Goal: Task Accomplishment & Management: Manage account settings

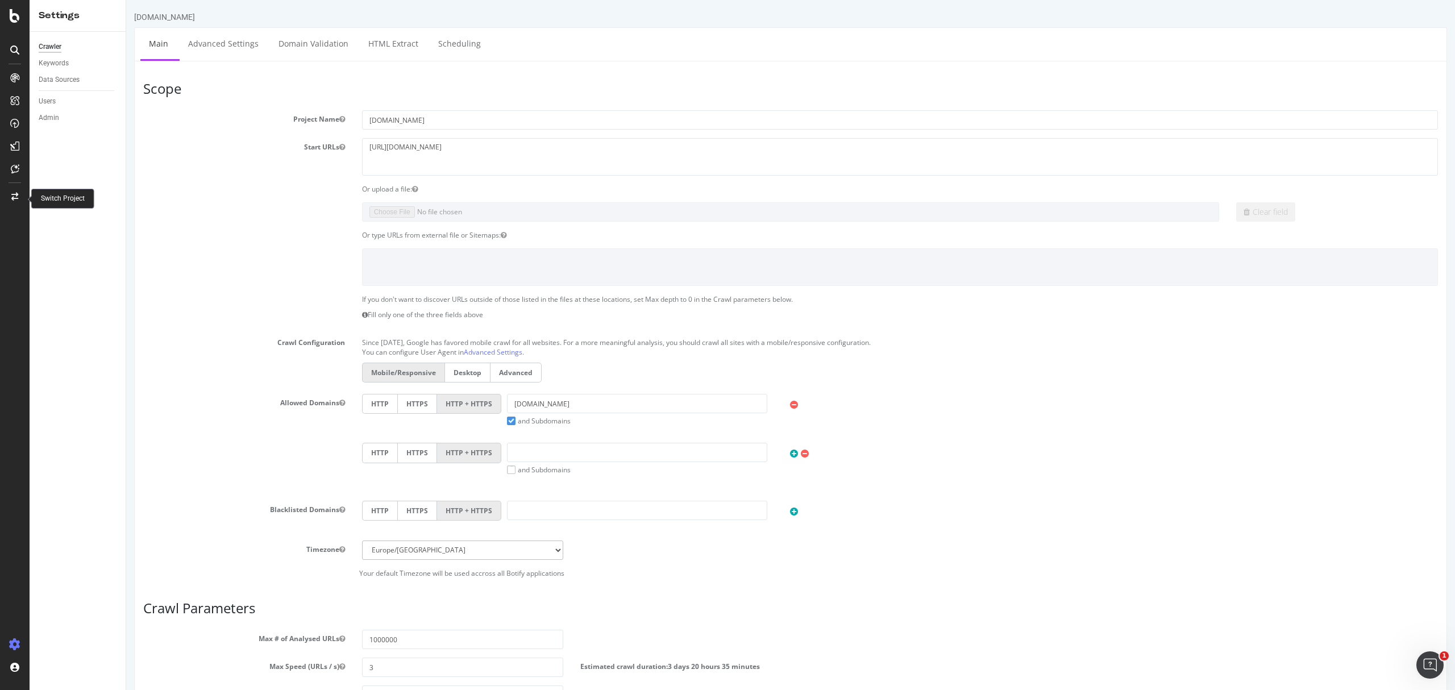
click at [11, 198] on icon at bounding box center [14, 197] width 7 height 8
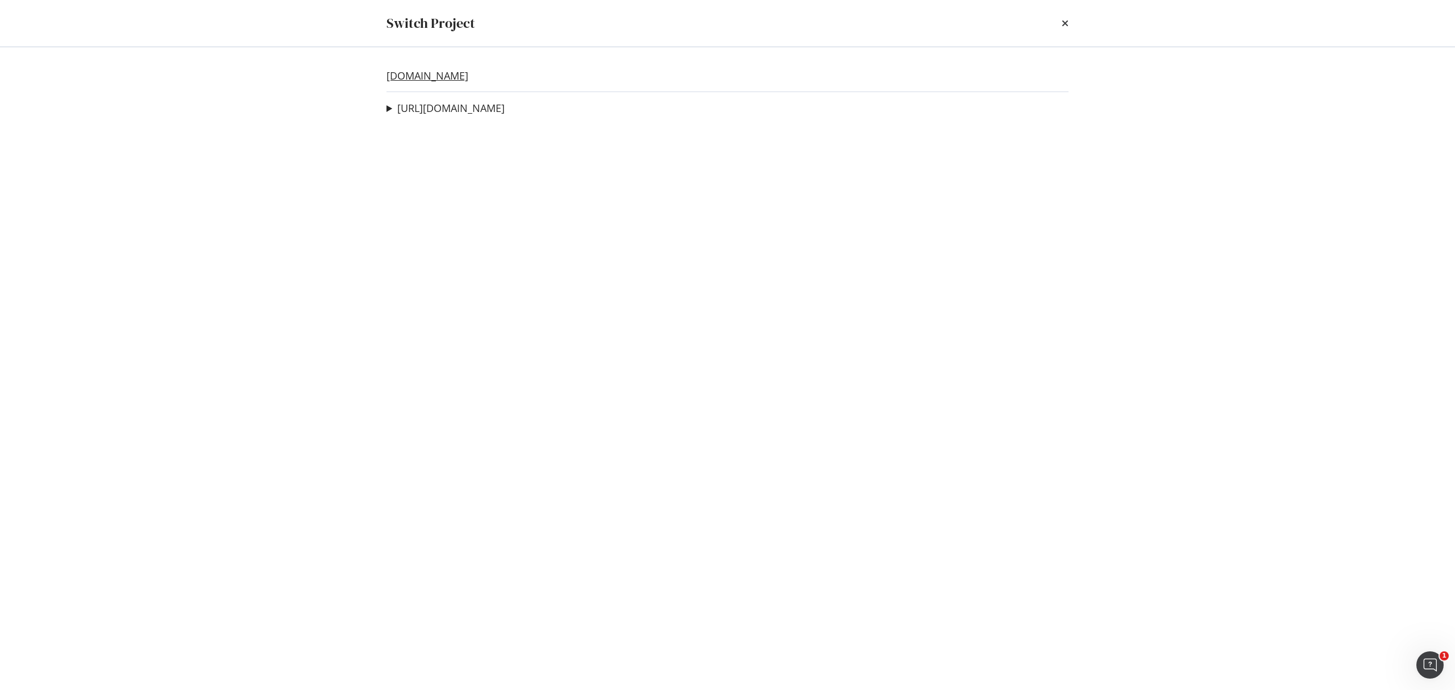
click at [447, 76] on link "[DOMAIN_NAME]" at bounding box center [428, 76] width 82 height 12
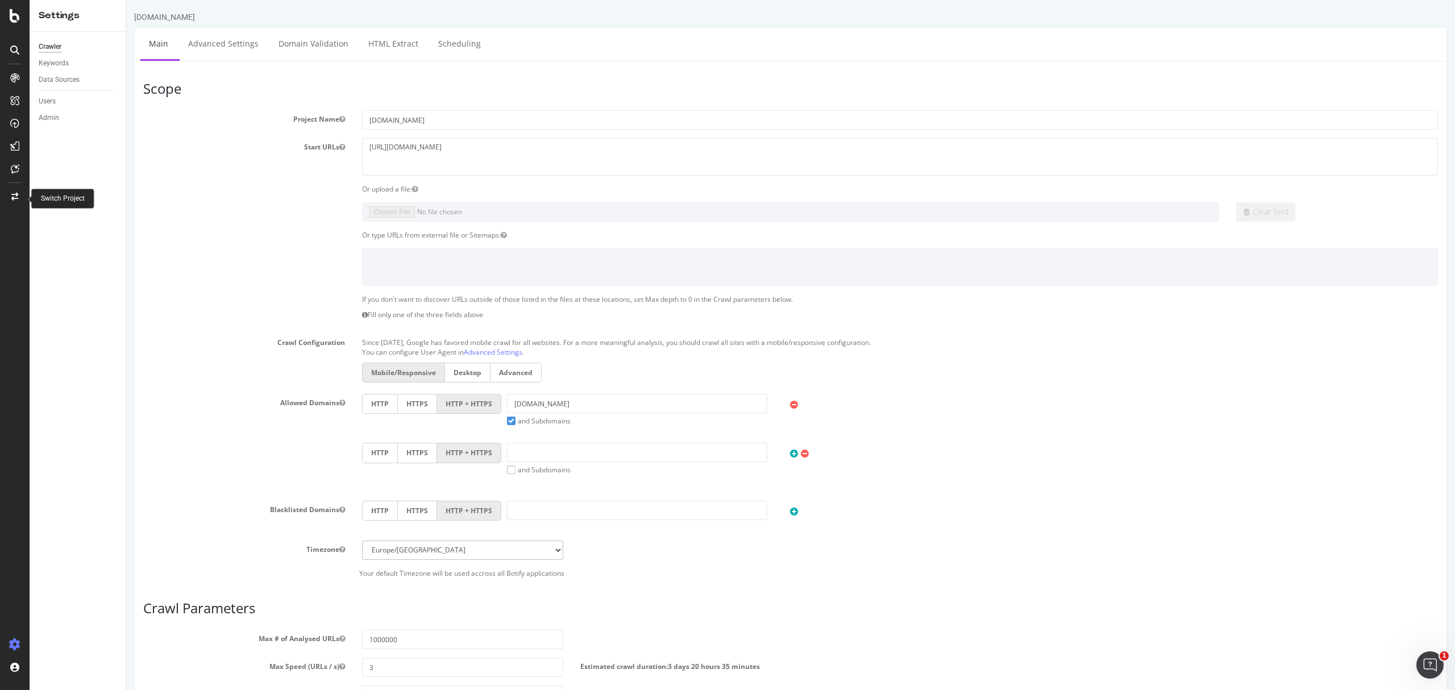
click at [19, 194] on div at bounding box center [14, 197] width 27 height 18
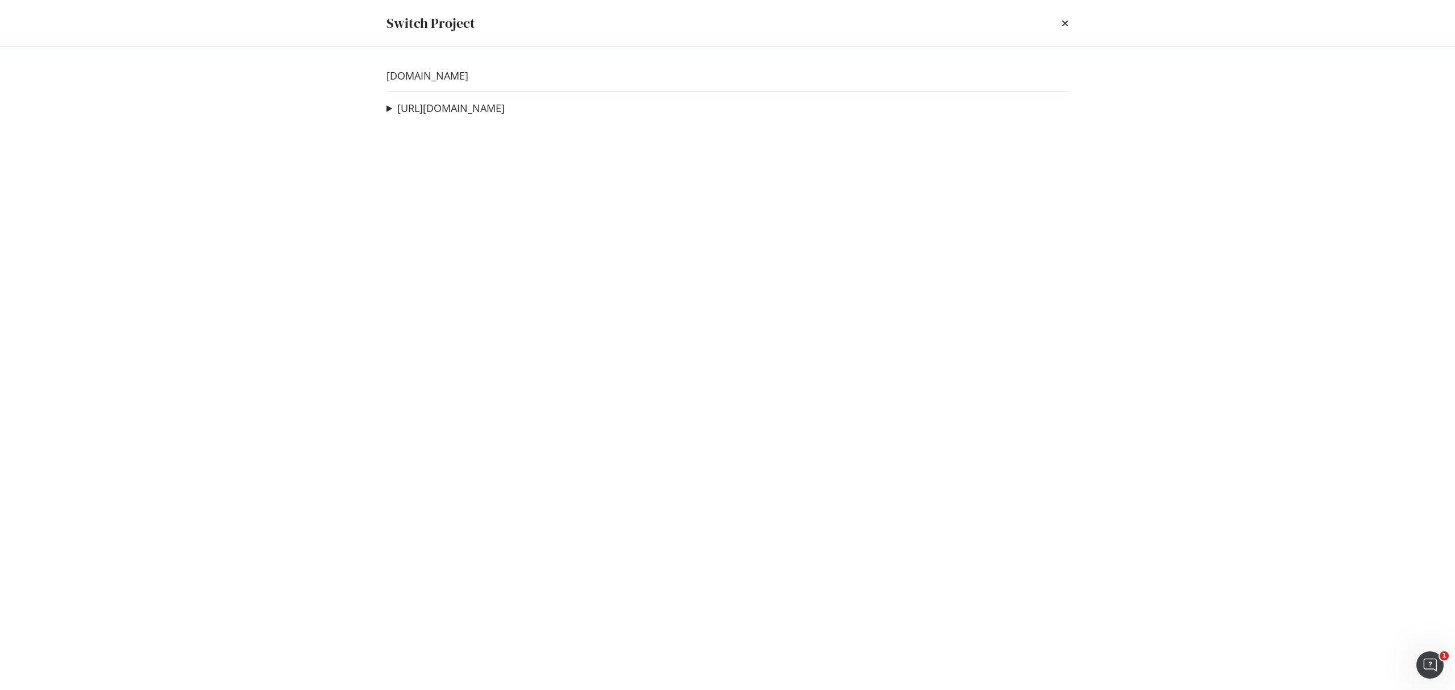
click at [499, 100] on div "www.neweracap.co.uk https://www.neweracap.eu 404 Check (Example) Ad-Hoc Project…" at bounding box center [728, 368] width 728 height 643
click at [500, 105] on link "https://www.neweracap.eu" at bounding box center [450, 108] width 107 height 12
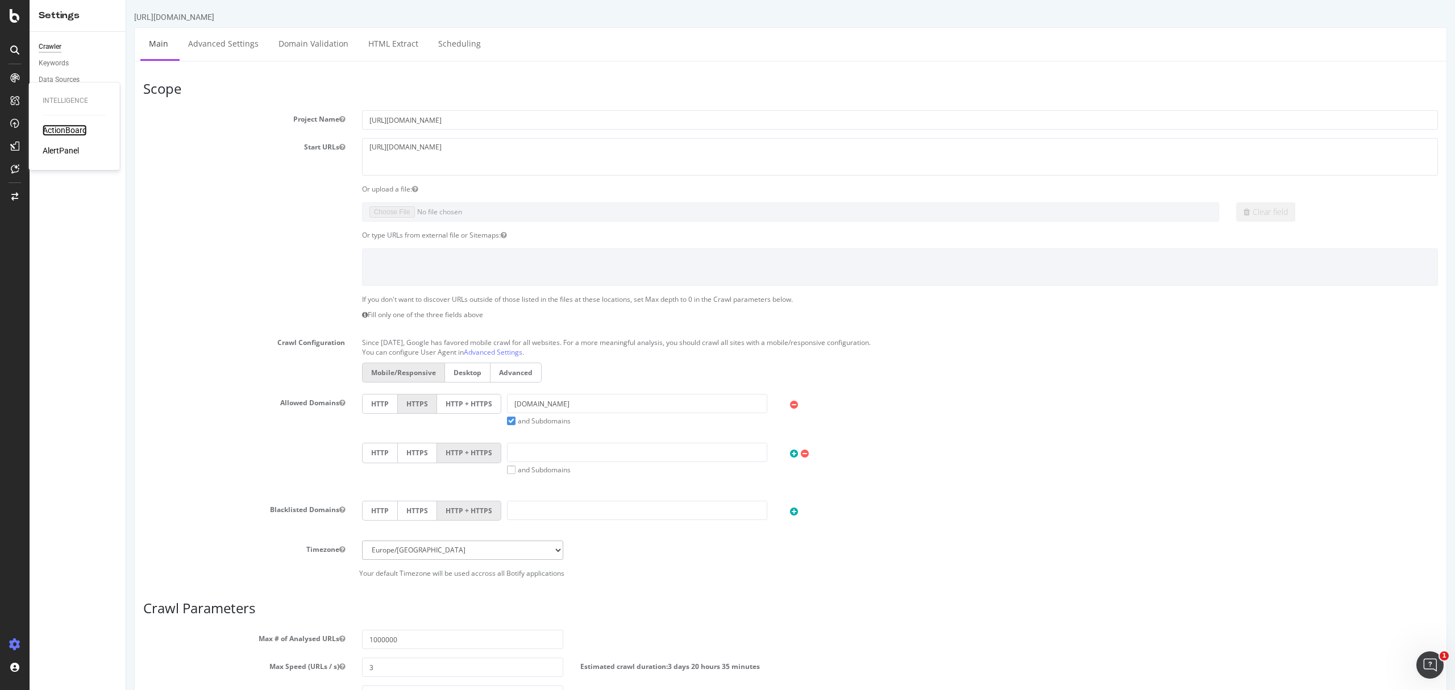
click at [72, 128] on div "ActionBoard" at bounding box center [65, 129] width 44 height 11
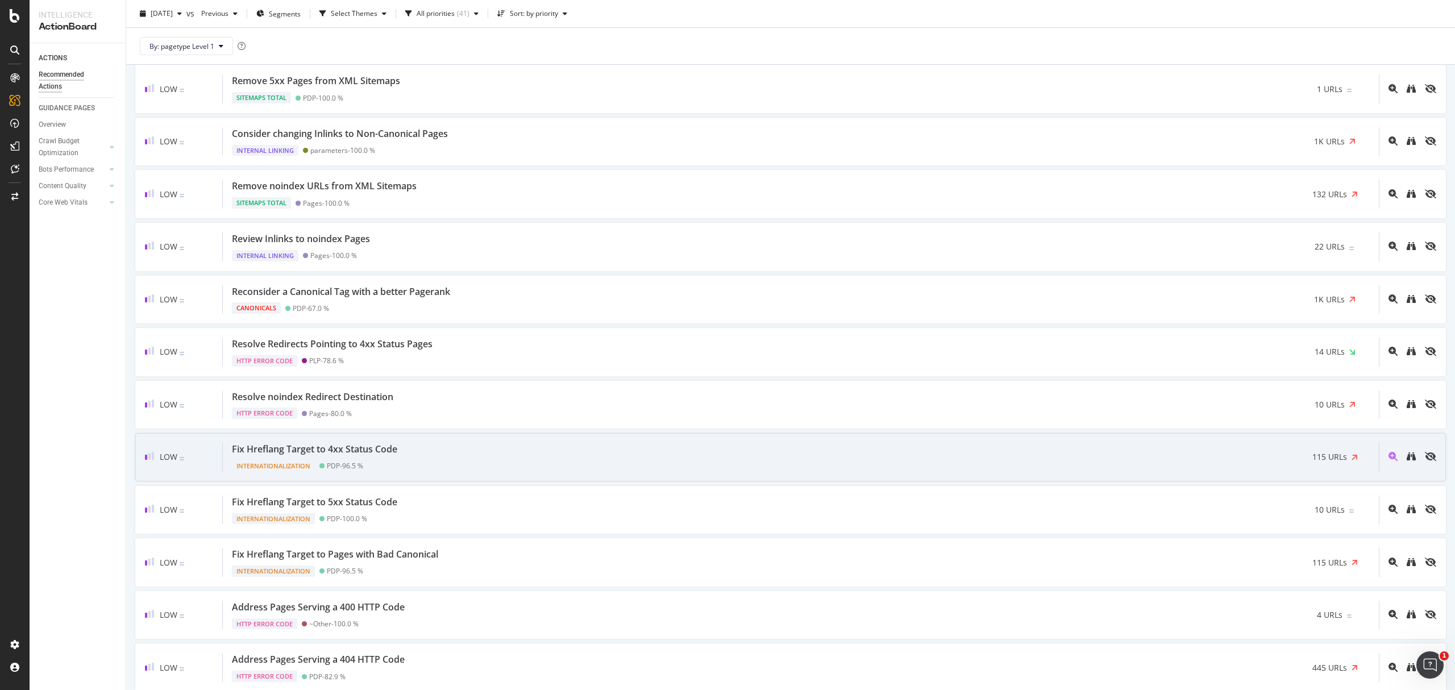
scroll to position [1267, 0]
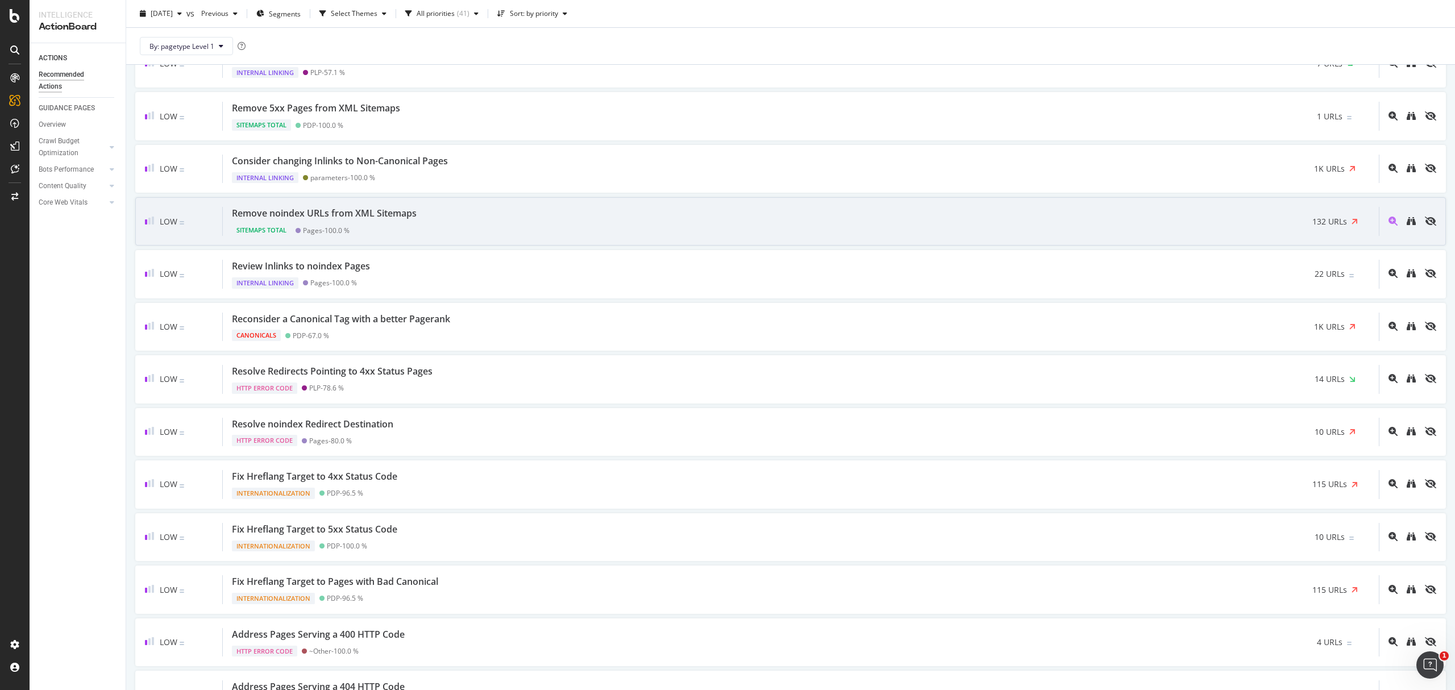
click at [833, 235] on div "Remove noindex URLs from XML Sitemaps Sitemaps Total Pages - 100.0 % 132 URLs" at bounding box center [801, 221] width 1156 height 29
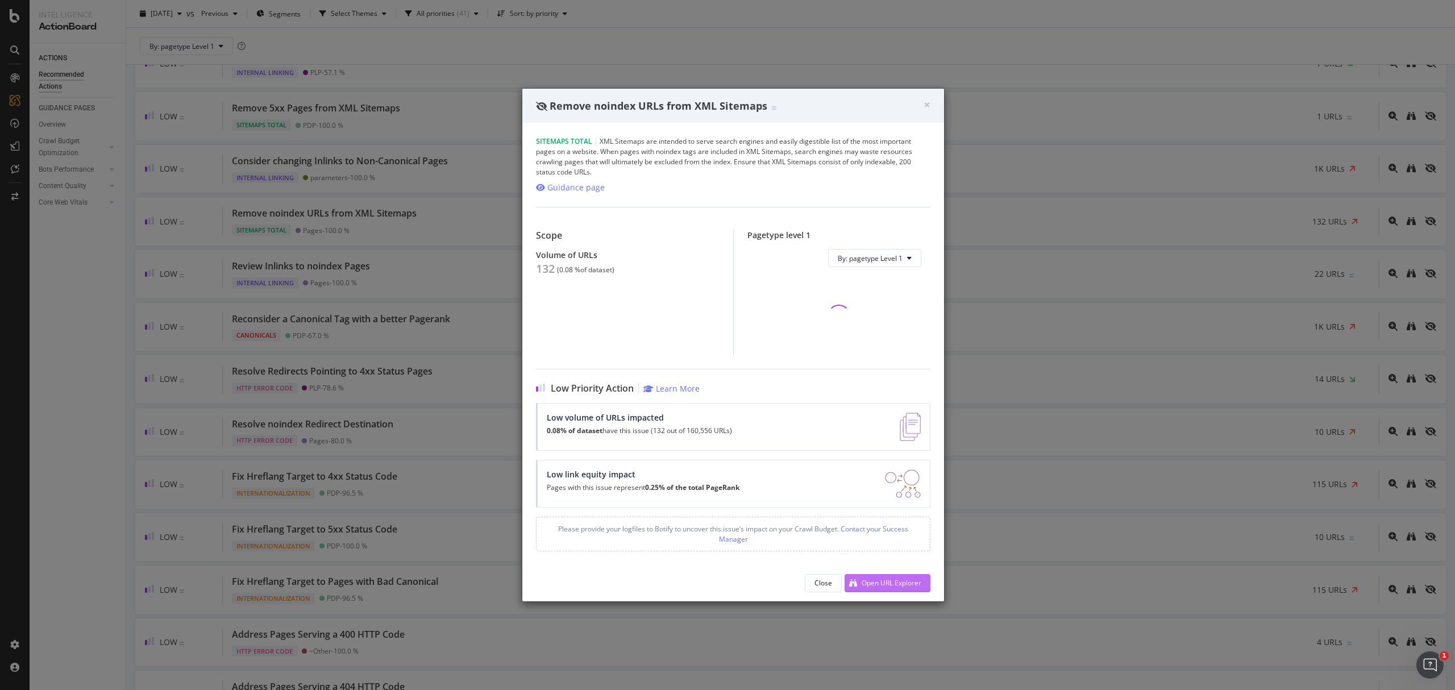
click at [902, 580] on div "Open URL Explorer" at bounding box center [892, 583] width 60 height 10
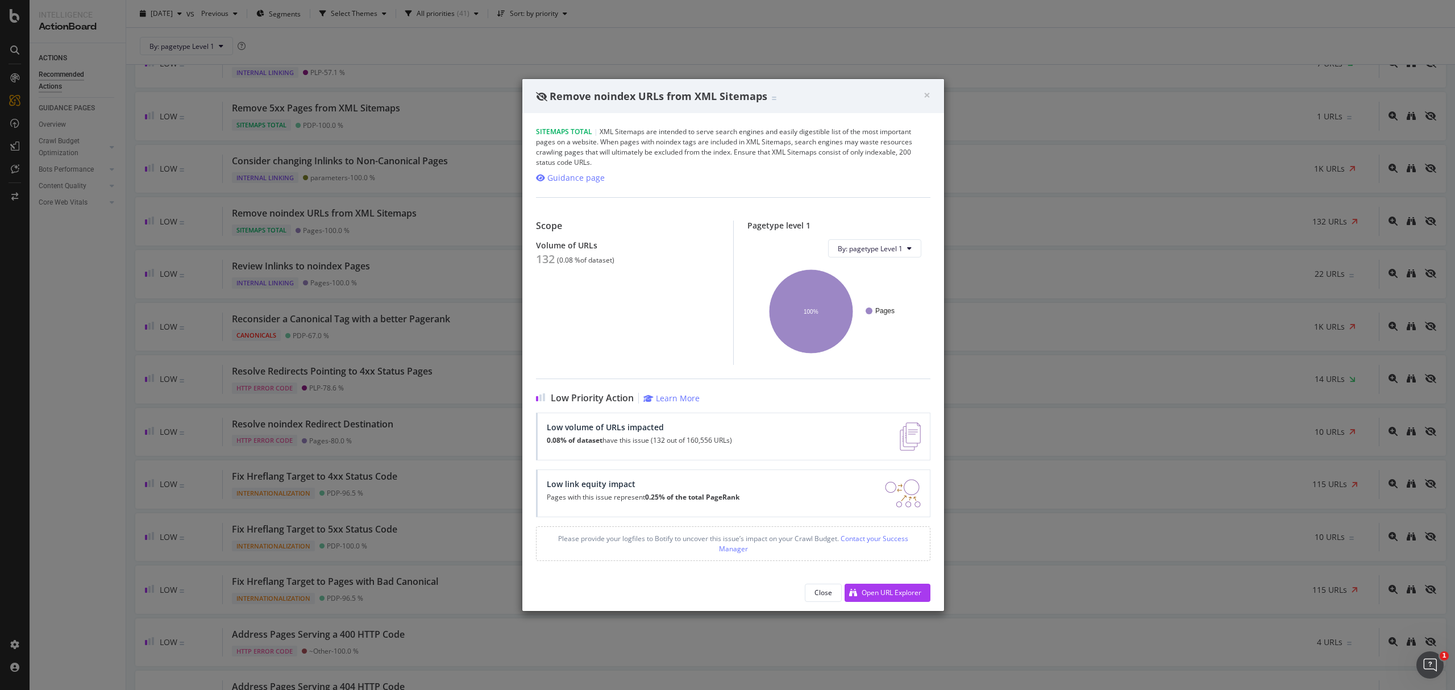
click at [936, 89] on div "× Close Remove noindex URLs from XML Sitemaps" at bounding box center [733, 96] width 422 height 34
click at [930, 93] on span "×" at bounding box center [927, 95] width 7 height 16
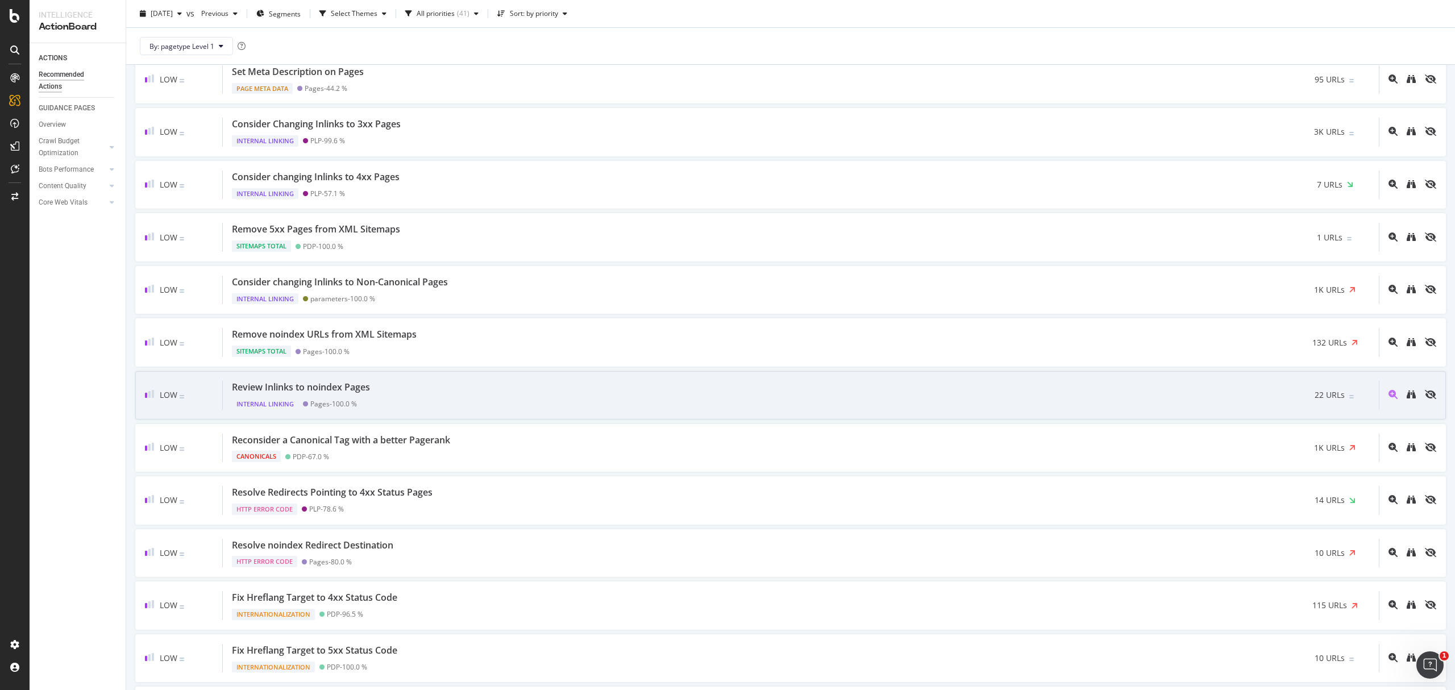
scroll to position [1115, 0]
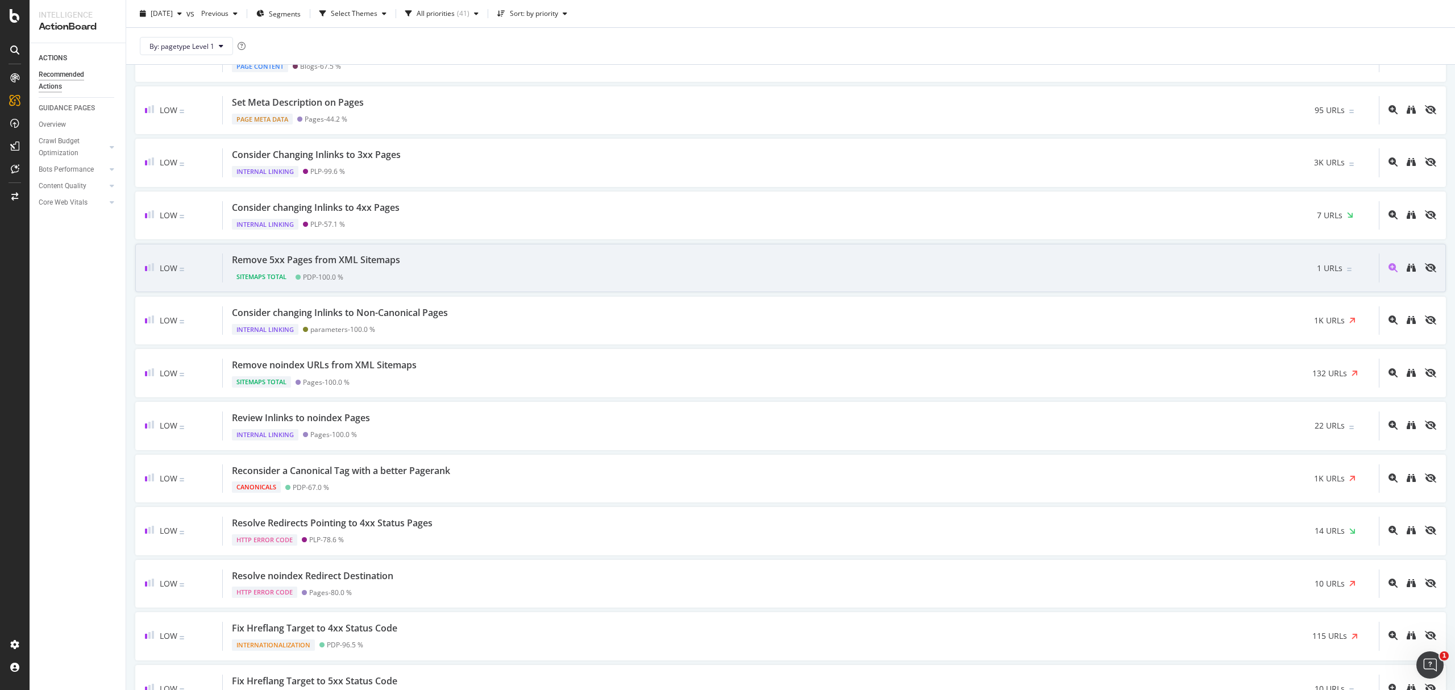
click at [658, 275] on div "Remove 5xx Pages from XML Sitemaps Sitemaps Total PDP - 100.0 % 1 URLs" at bounding box center [801, 268] width 1156 height 29
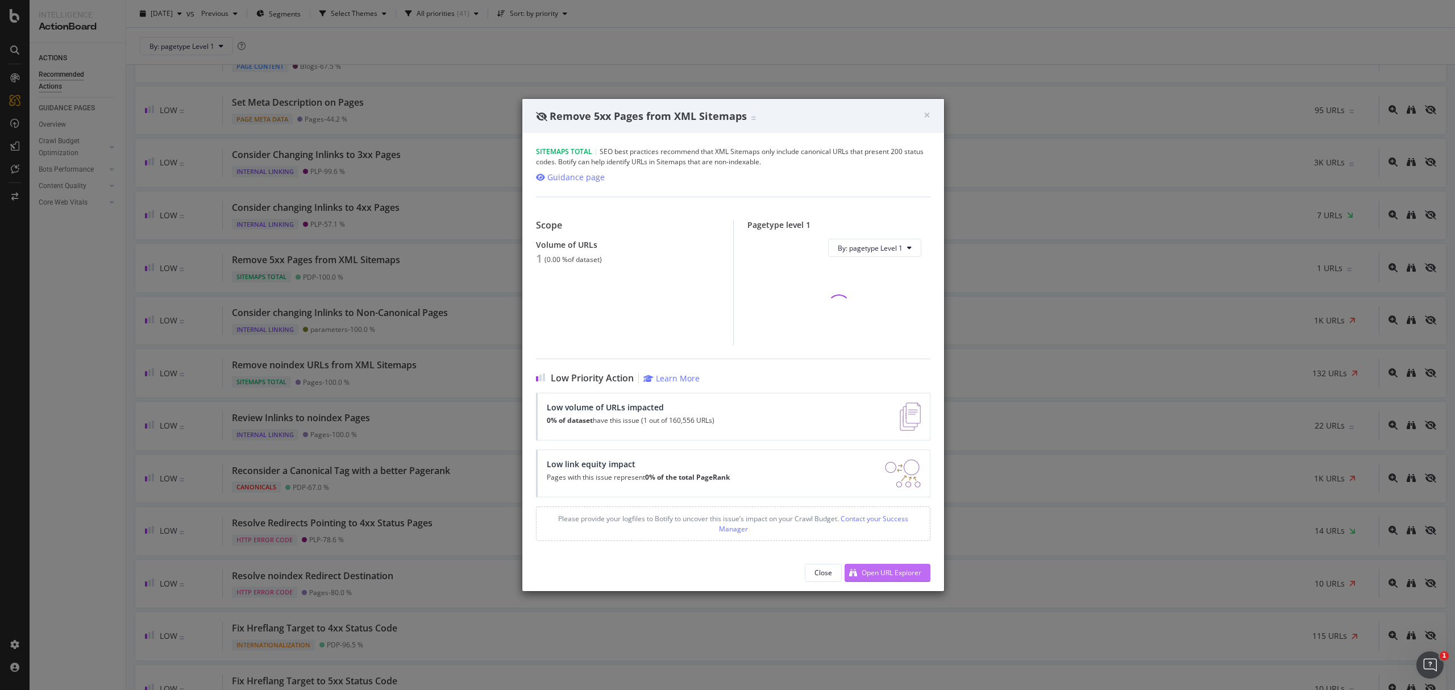
click at [888, 574] on div "Open URL Explorer" at bounding box center [892, 573] width 60 height 10
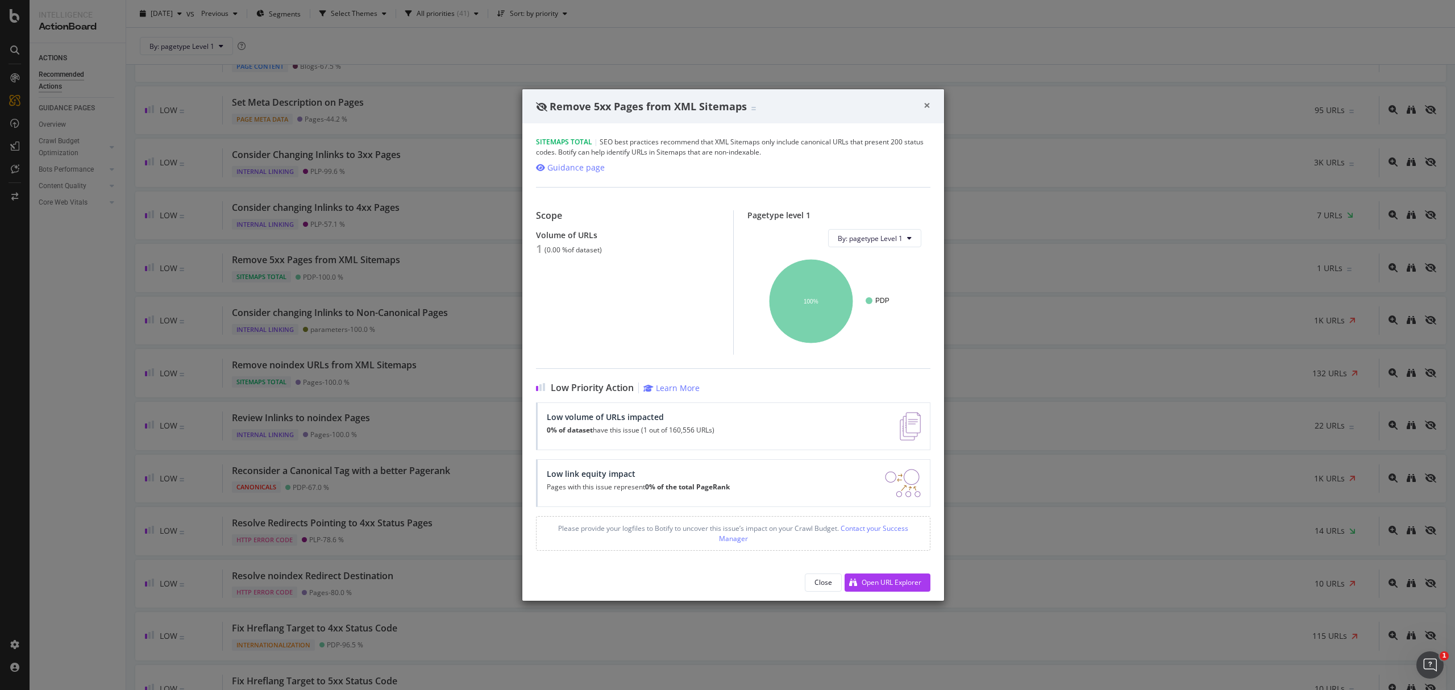
click at [930, 97] on span "×" at bounding box center [927, 105] width 7 height 16
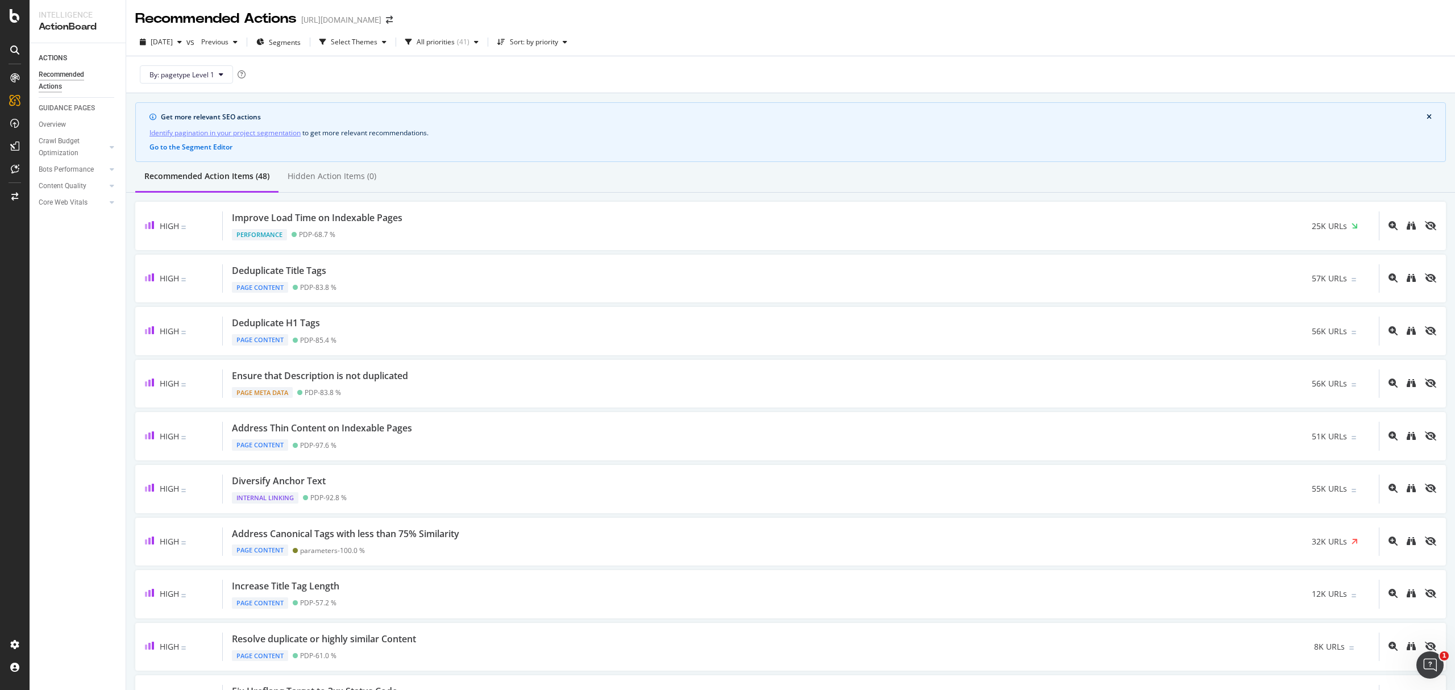
click at [404, 10] on div "Recommended Actions https://www.neweracap.eu" at bounding box center [269, 18] width 269 height 19
click at [397, 18] on span at bounding box center [389, 20] width 16 height 8
click at [393, 19] on icon "arrow-right-arrow-left" at bounding box center [389, 20] width 7 height 8
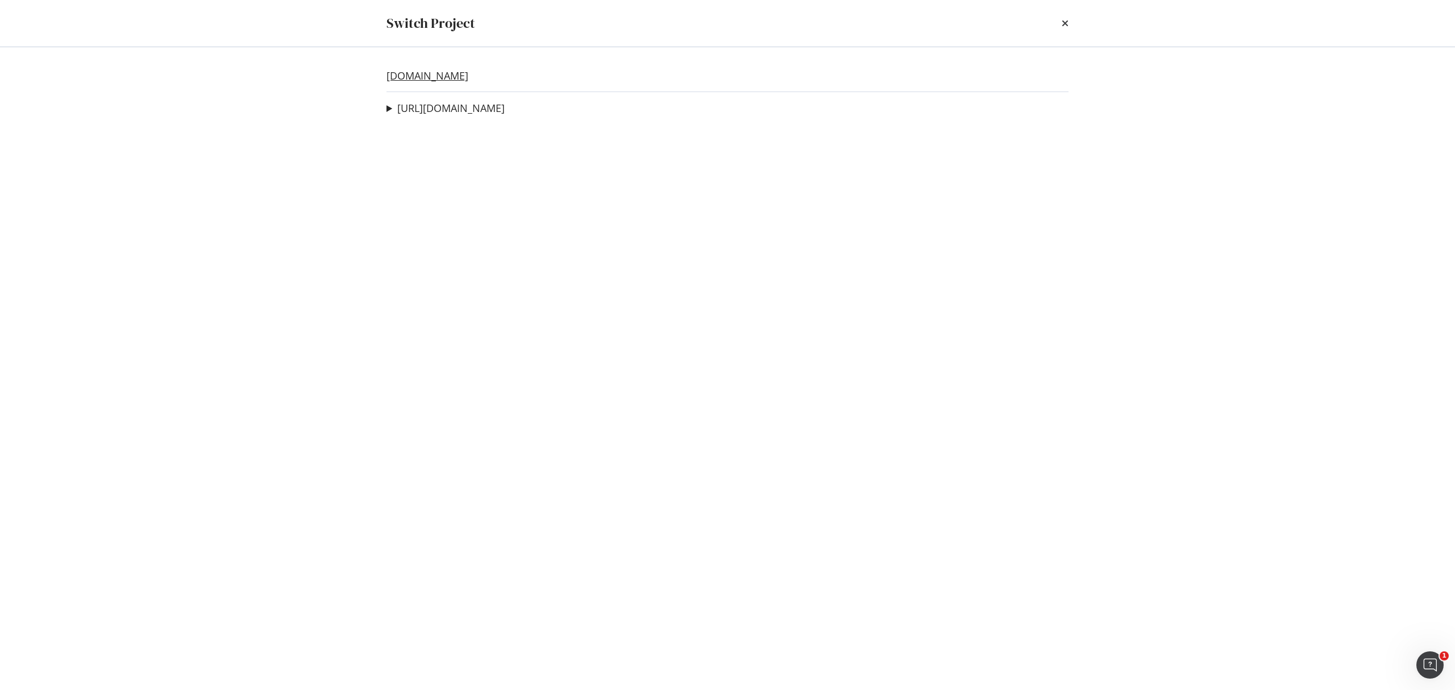
click at [468, 76] on link "[DOMAIN_NAME]" at bounding box center [428, 76] width 82 height 12
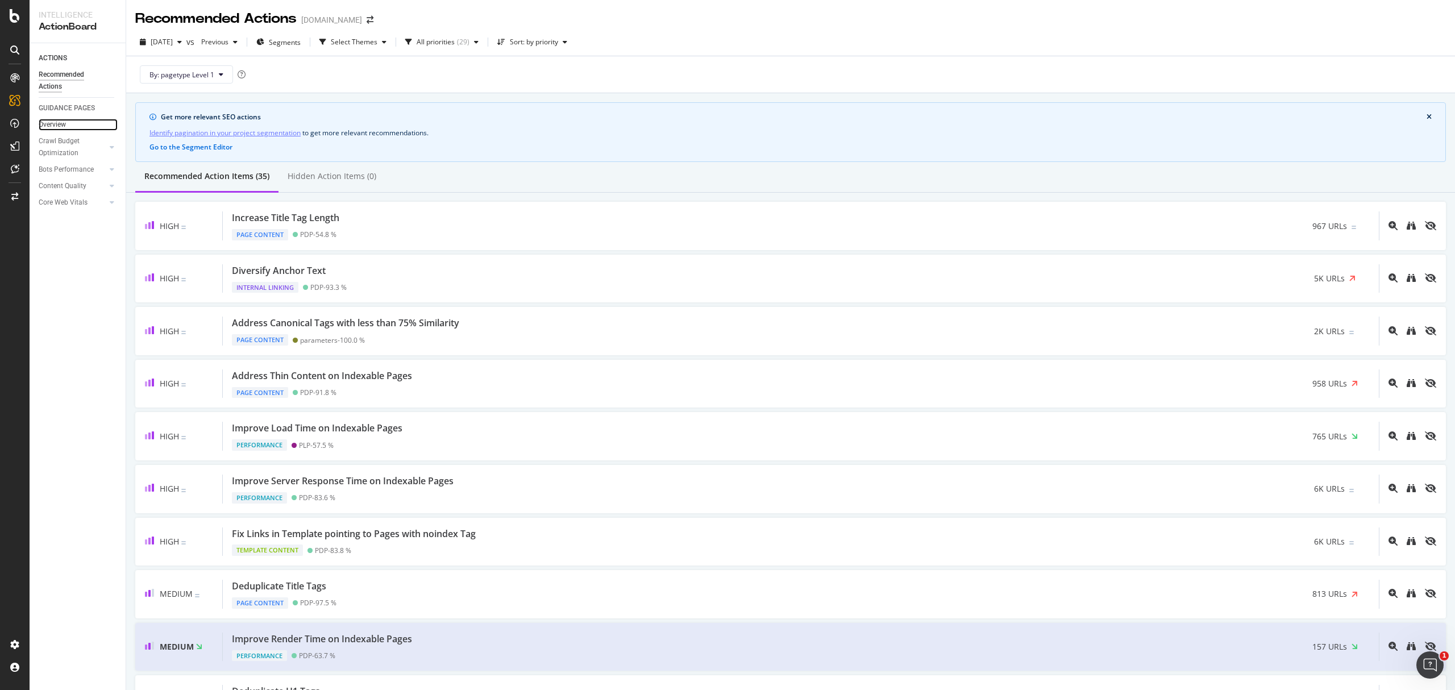
click at [80, 119] on link "Overview" at bounding box center [78, 125] width 79 height 12
click at [48, 121] on div "Overview" at bounding box center [52, 125] width 27 height 12
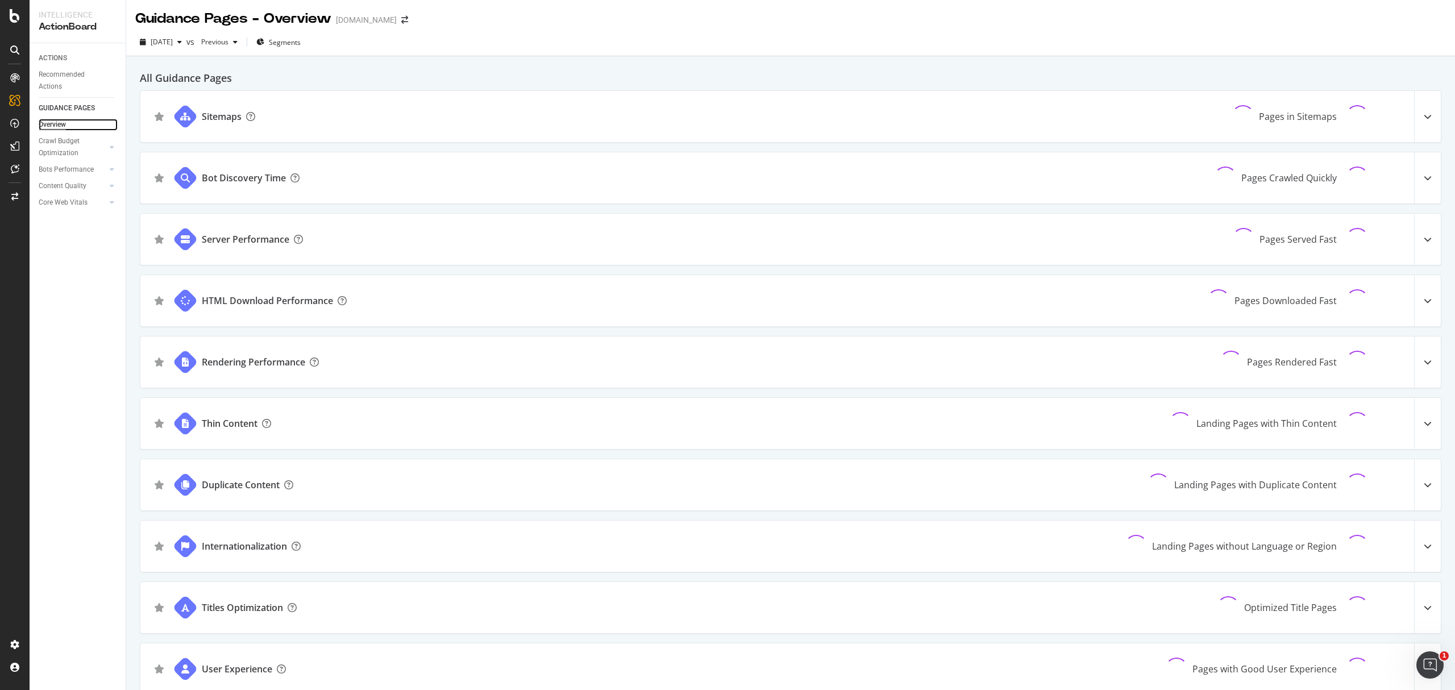
click at [52, 121] on div "Overview" at bounding box center [52, 125] width 27 height 12
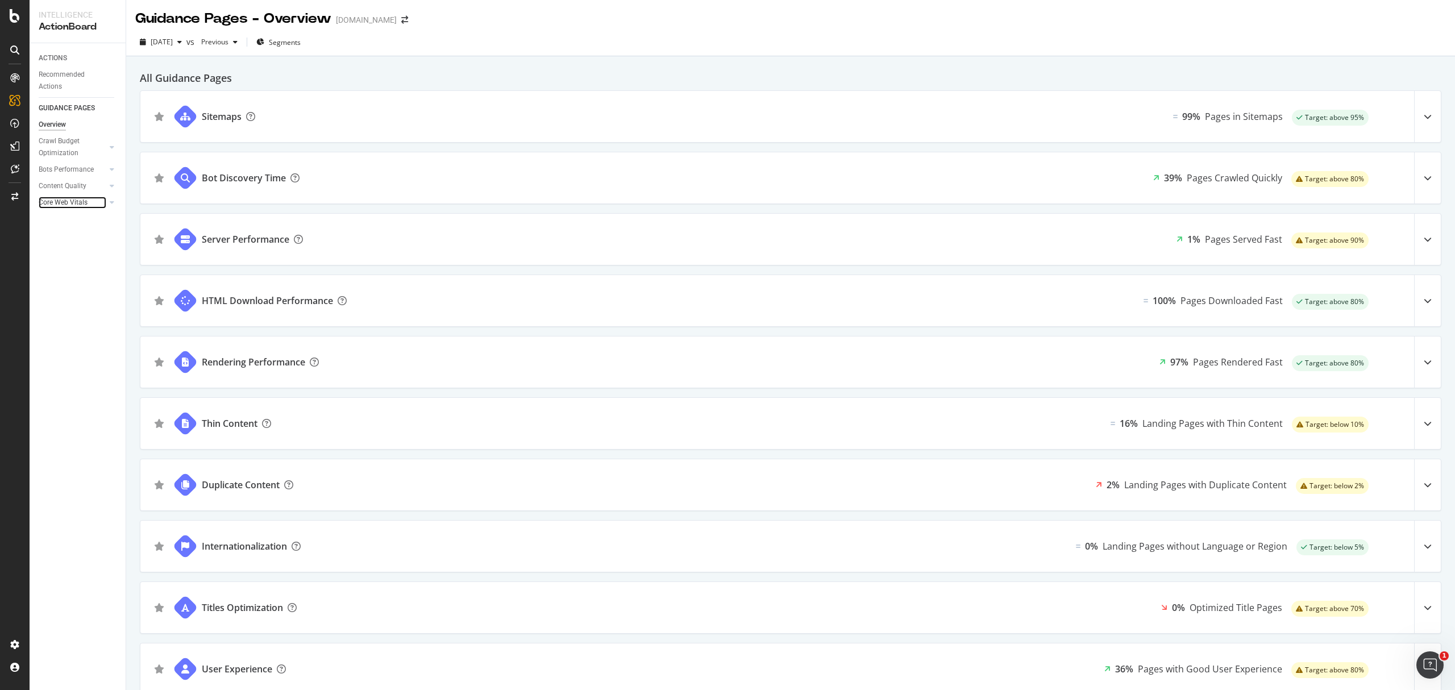
click at [101, 202] on div at bounding box center [100, 202] width 11 height 11
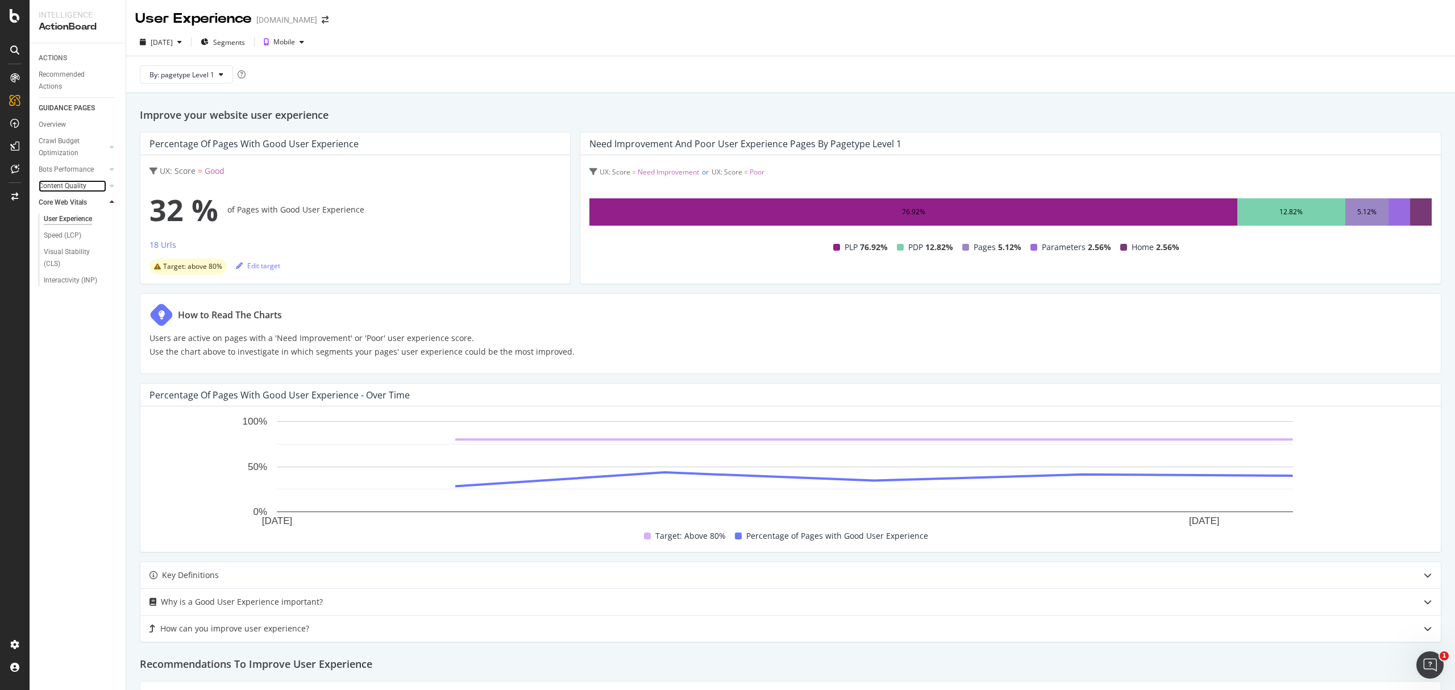
click at [102, 183] on div at bounding box center [100, 185] width 11 height 11
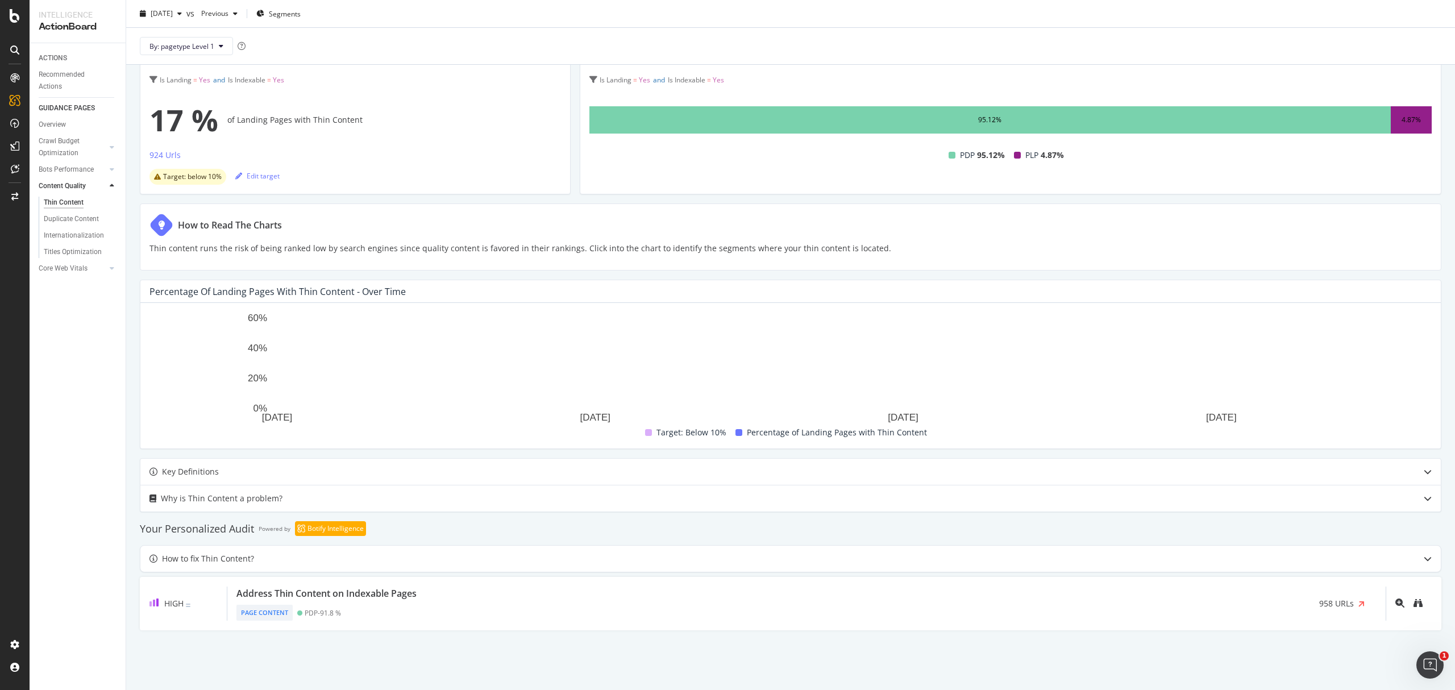
scroll to position [94, 0]
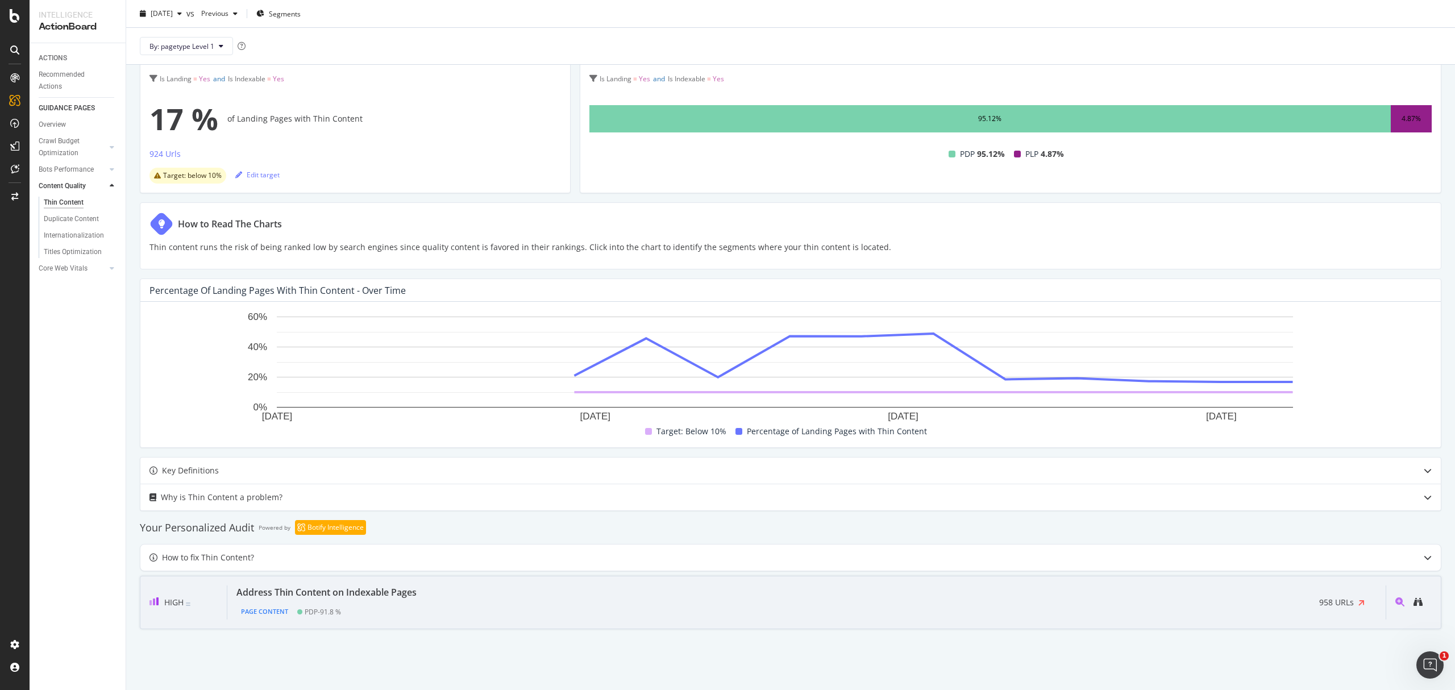
click at [1033, 596] on div "Address Thin Content on Indexable Pages Page Content PDP - 91.8 % 958 URLs" at bounding box center [806, 603] width 1159 height 34
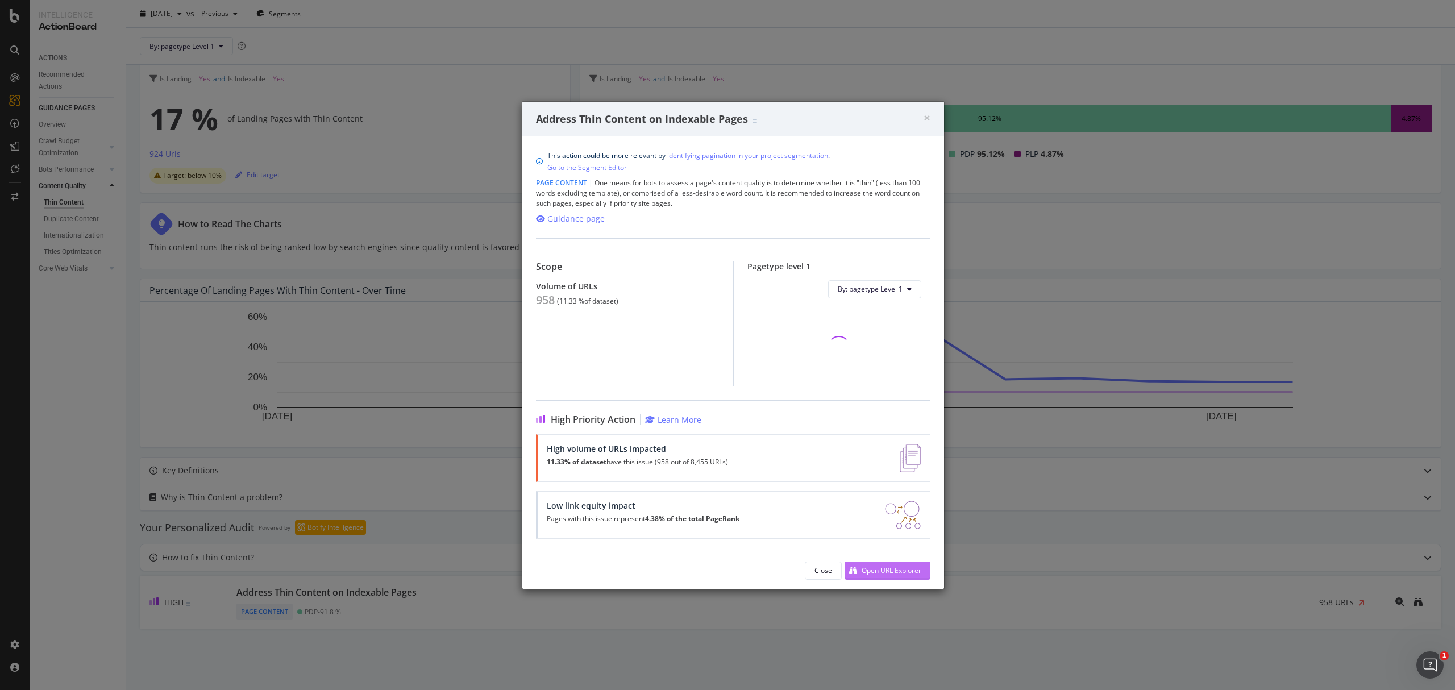
click at [920, 574] on div "Open URL Explorer" at bounding box center [892, 571] width 60 height 10
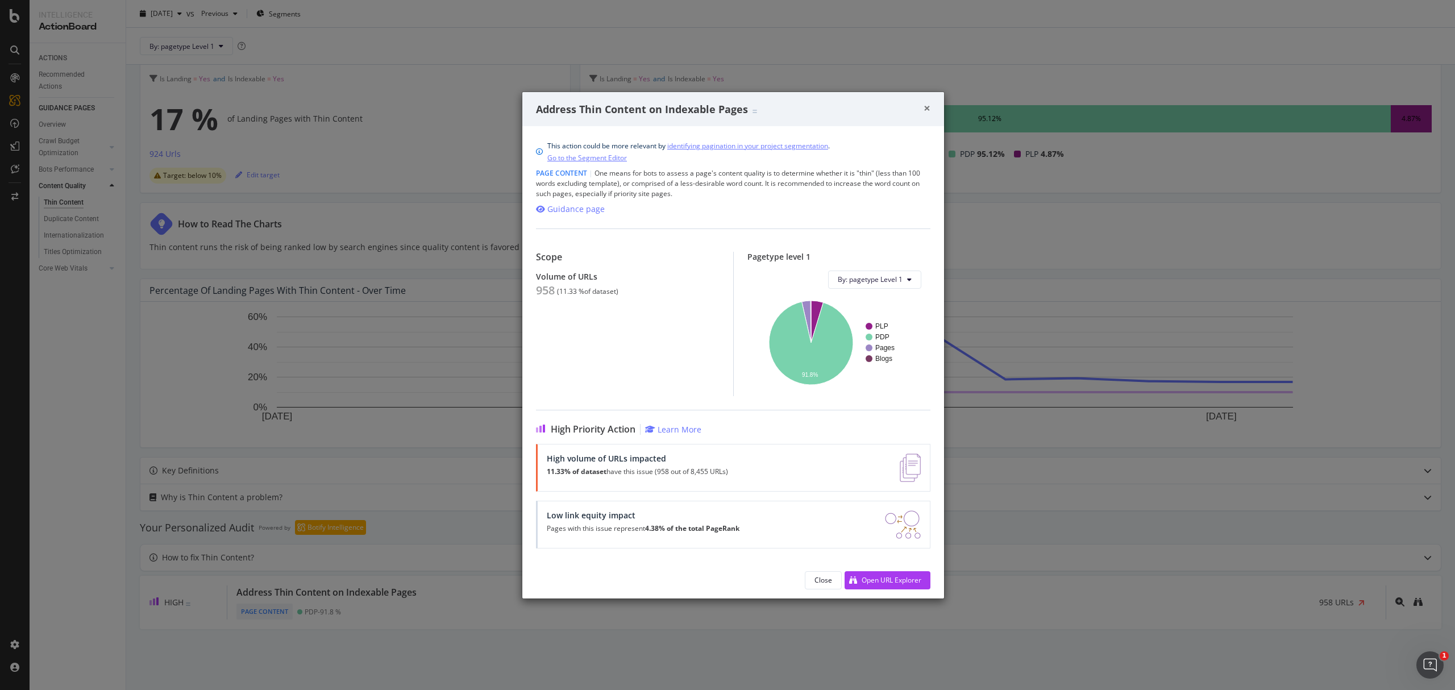
click at [926, 108] on span "×" at bounding box center [927, 108] width 7 height 16
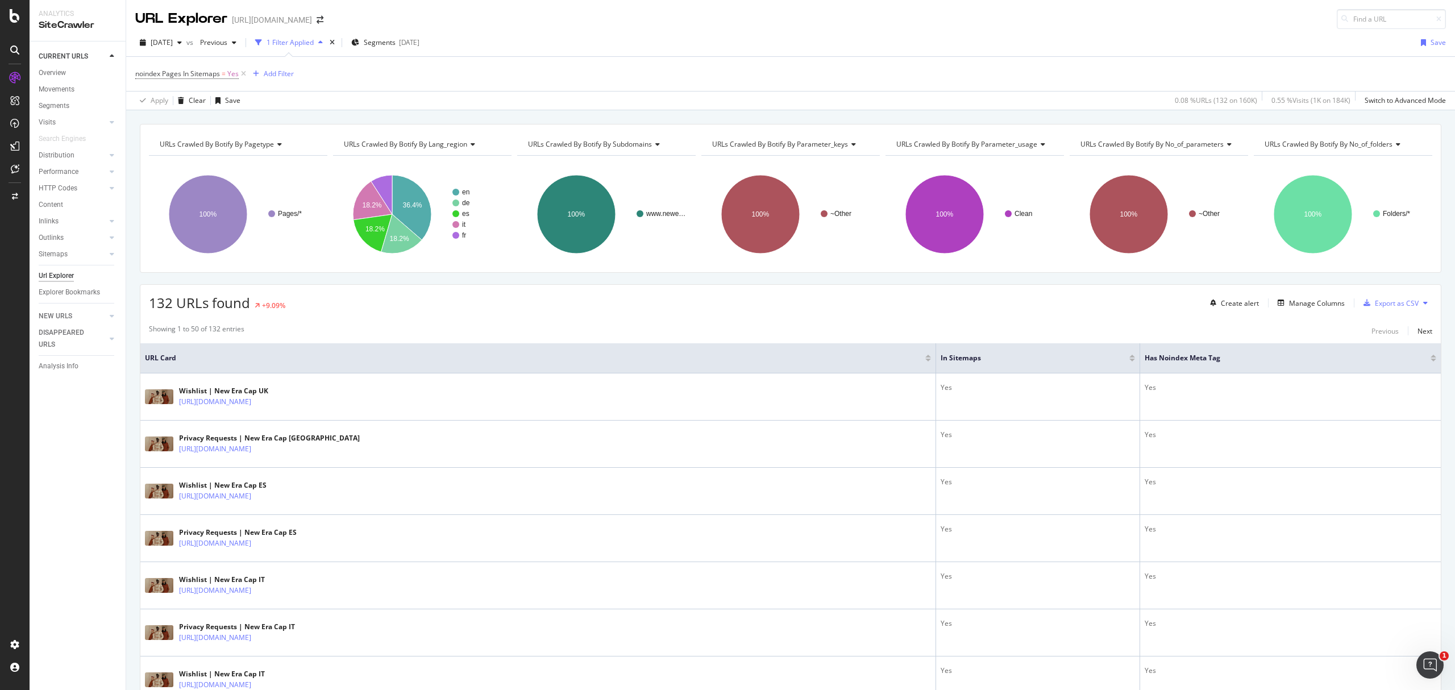
click at [1419, 299] on button at bounding box center [1426, 303] width 14 height 18
click at [1364, 307] on span "Export XML Sitemaps" at bounding box center [1364, 305] width 67 height 10
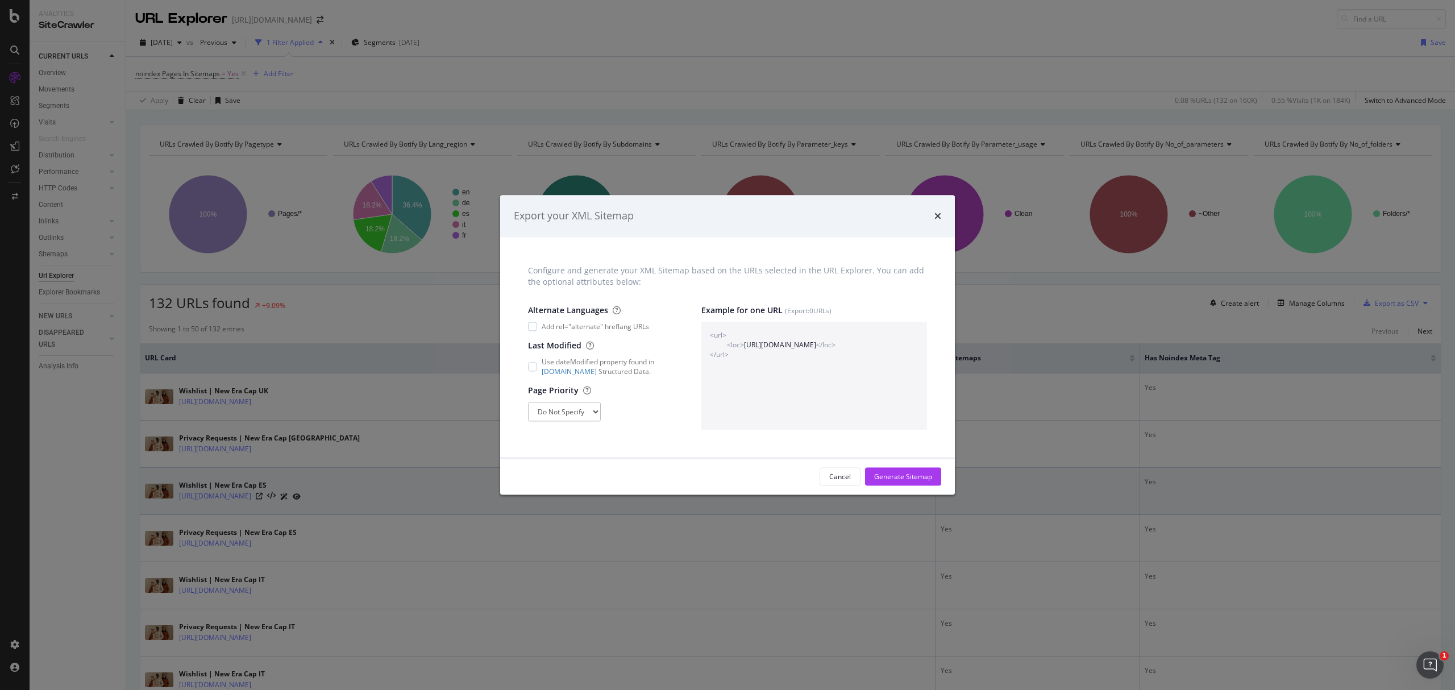
click at [842, 478] on div "Cancel" at bounding box center [840, 477] width 22 height 10
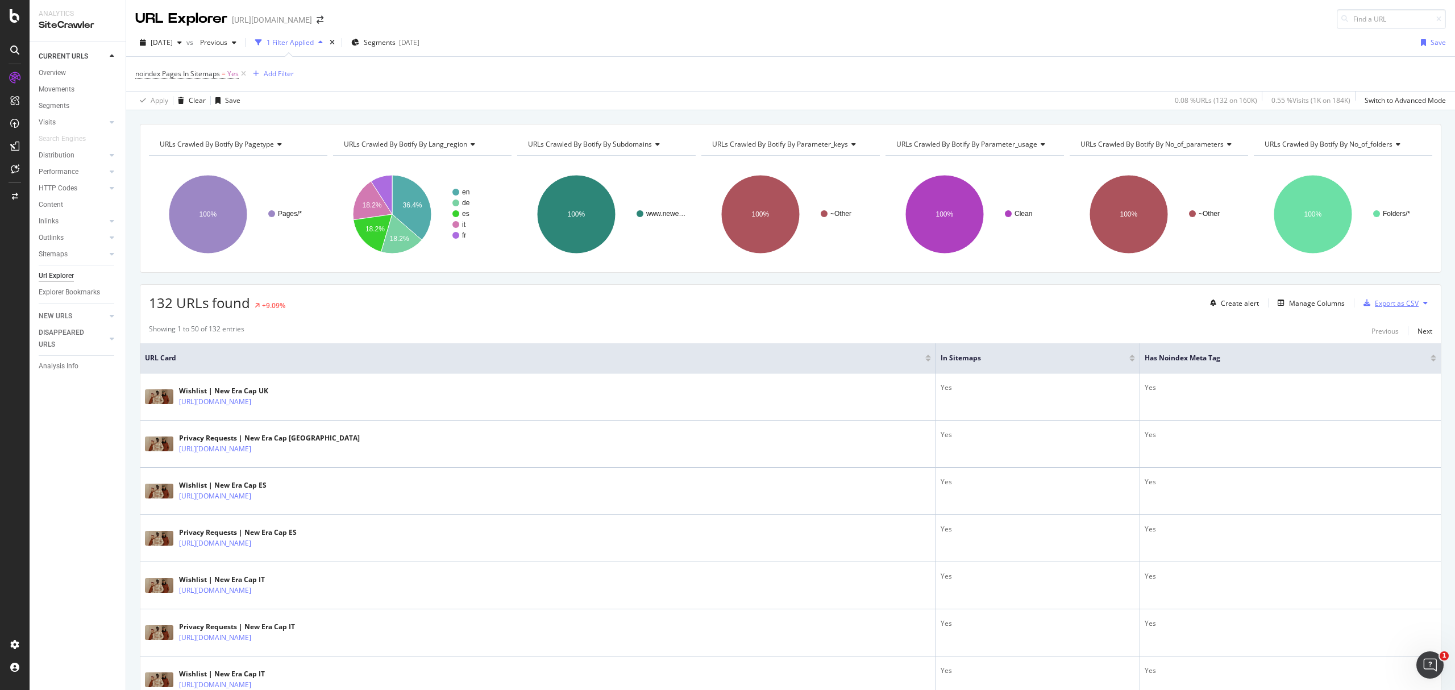
click at [1384, 307] on div "Export as CSV" at bounding box center [1397, 303] width 44 height 10
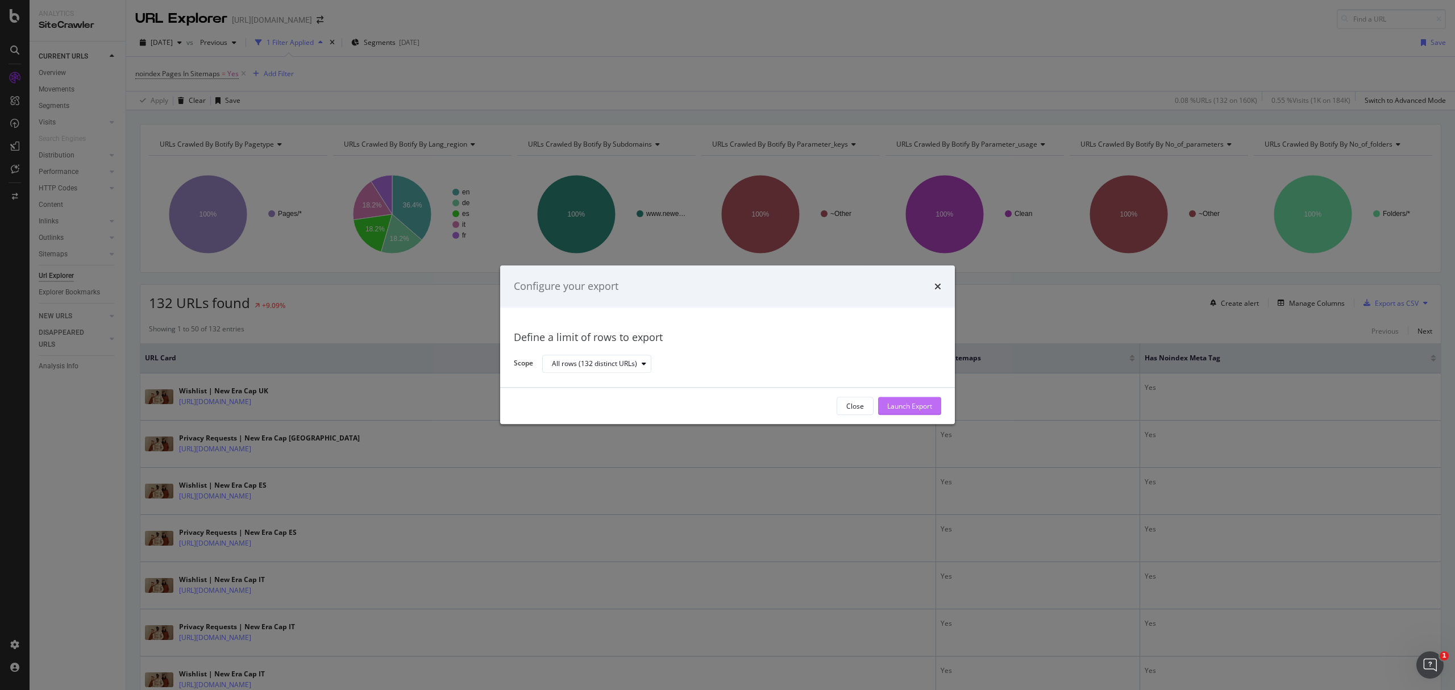
click at [891, 401] on div "Launch Export" at bounding box center [909, 406] width 45 height 10
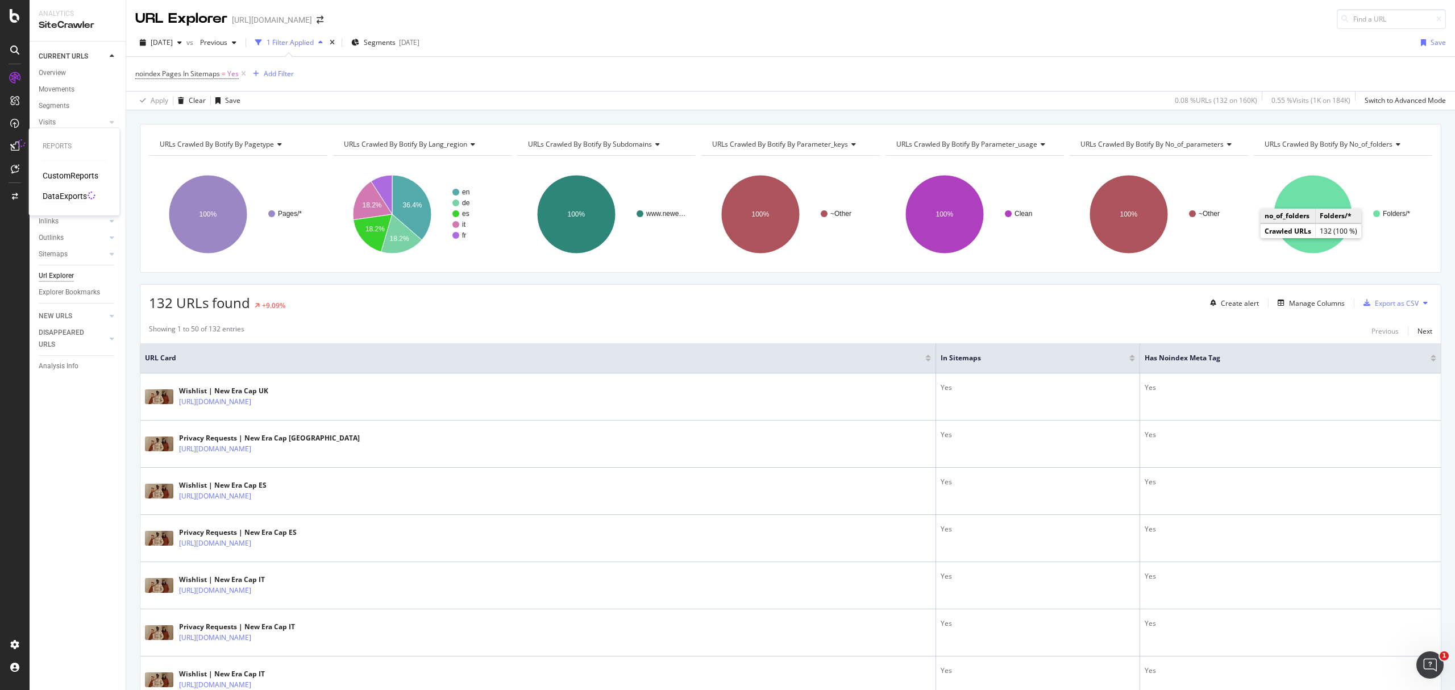
click at [62, 198] on div "DataExports" at bounding box center [65, 195] width 44 height 11
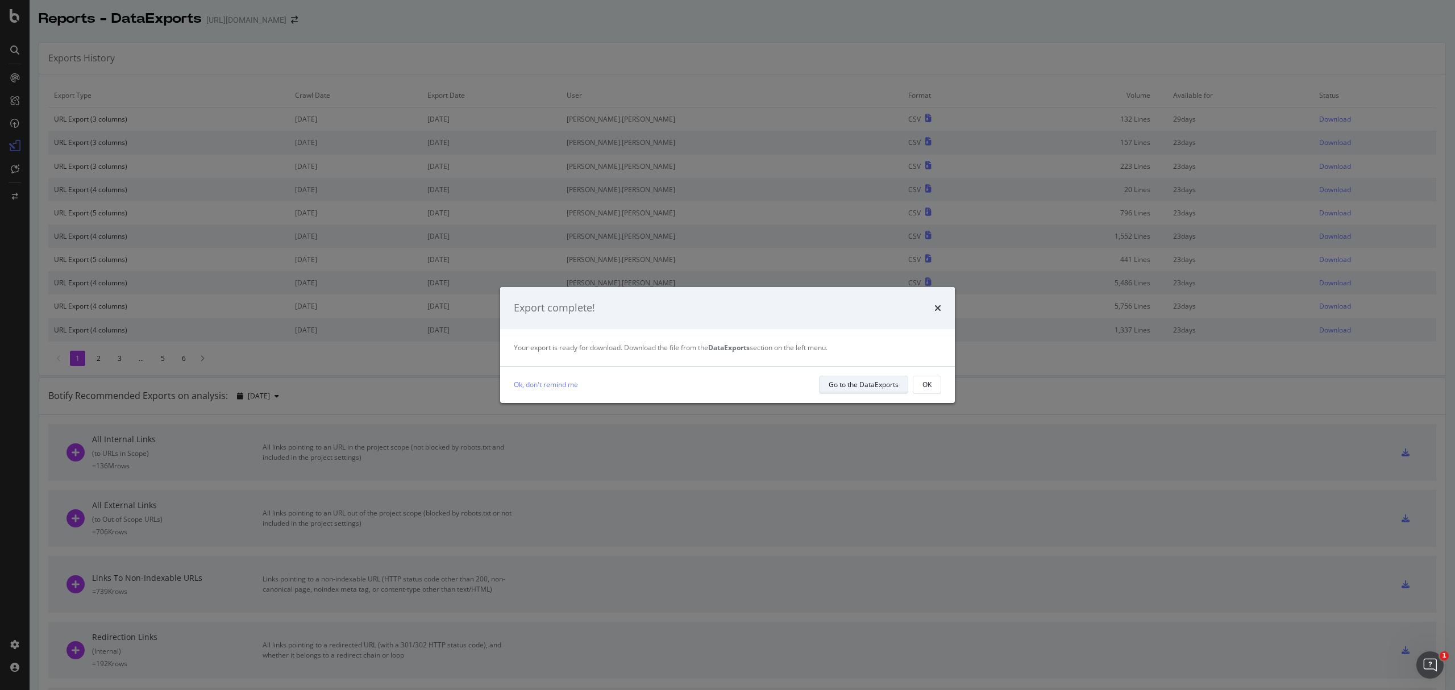
click at [898, 392] on button "Go to the DataExports" at bounding box center [863, 385] width 89 height 18
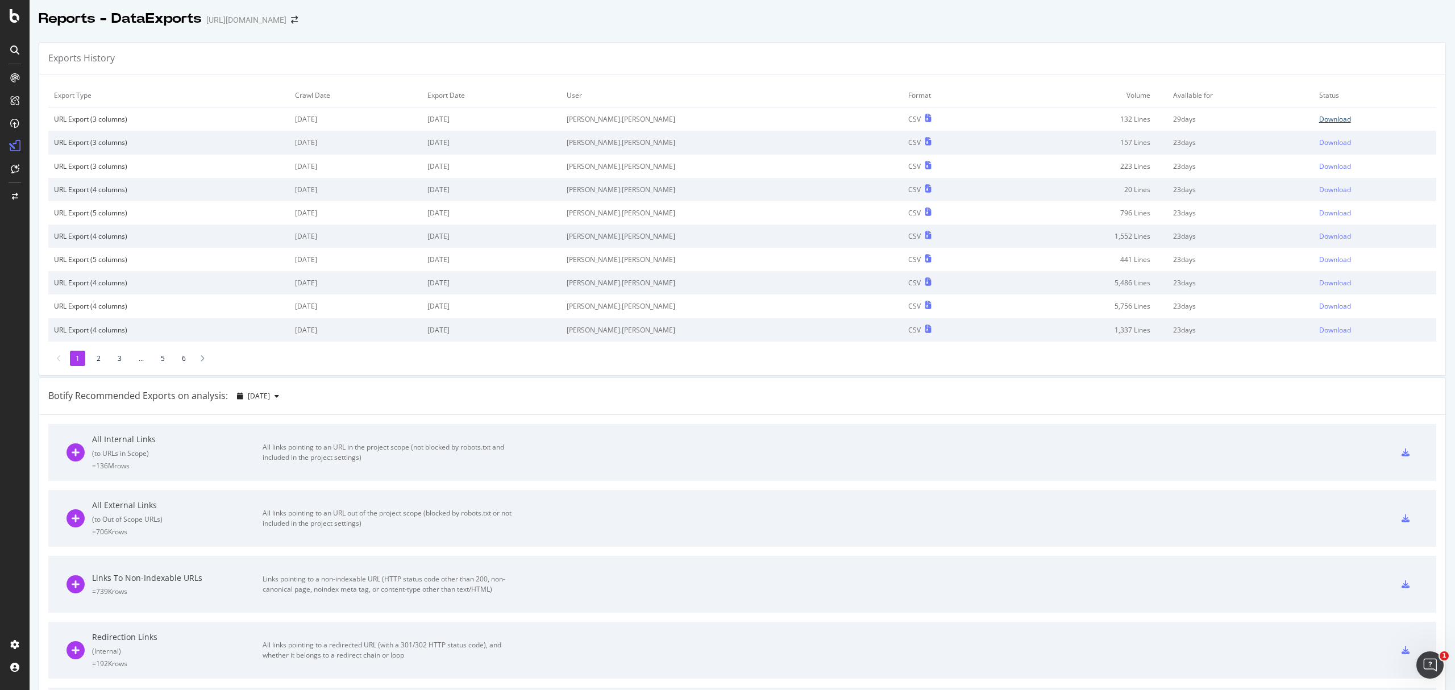
click at [1319, 116] on div "Download" at bounding box center [1335, 119] width 32 height 10
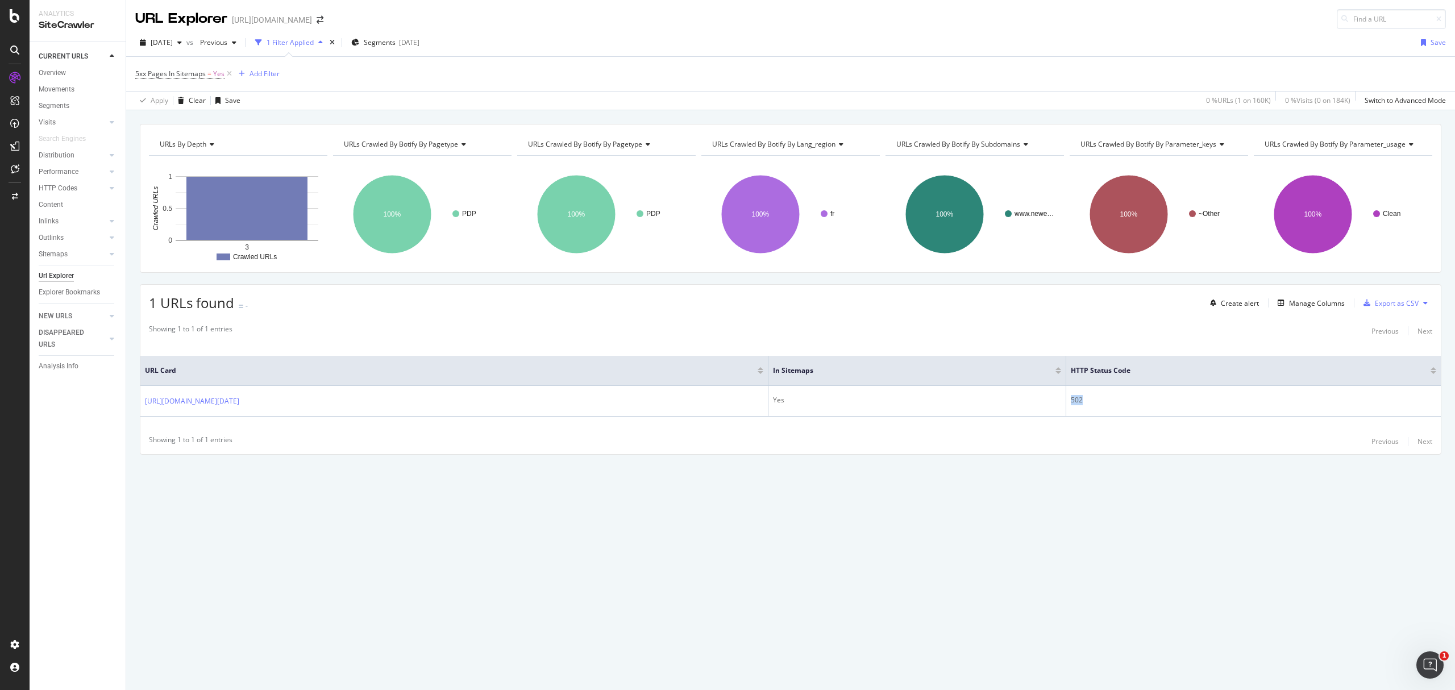
drag, startPoint x: 1022, startPoint y: 410, endPoint x: 1357, endPoint y: 433, distance: 336.8
click at [1431, 417] on tr "https://www.neweracap.eu/fr/products/bonnet-cuff-knit-replica-sunday-ryder-cup-…" at bounding box center [790, 401] width 1301 height 31
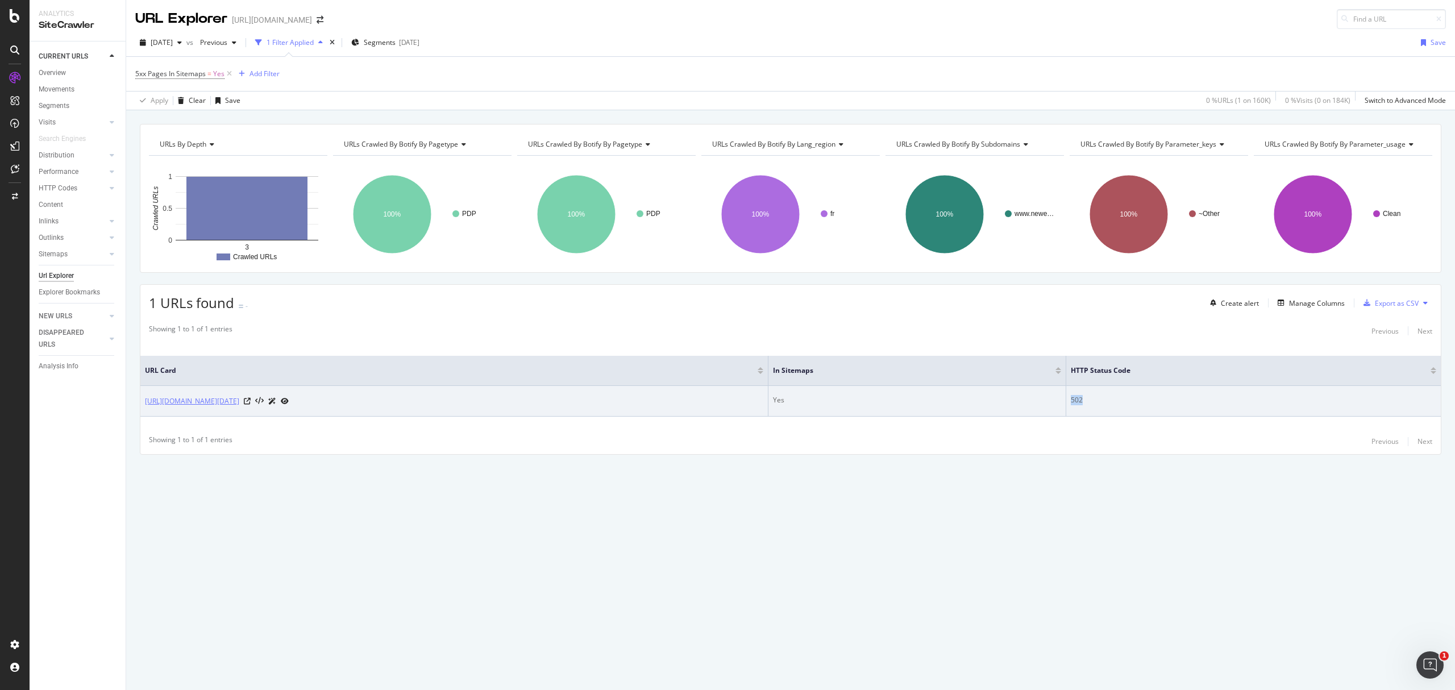
click at [239, 405] on link "https://www.neweracap.eu/fr/products/bonnet-cuff-knit-replica-sunday-ryder-cup-…" at bounding box center [192, 401] width 94 height 11
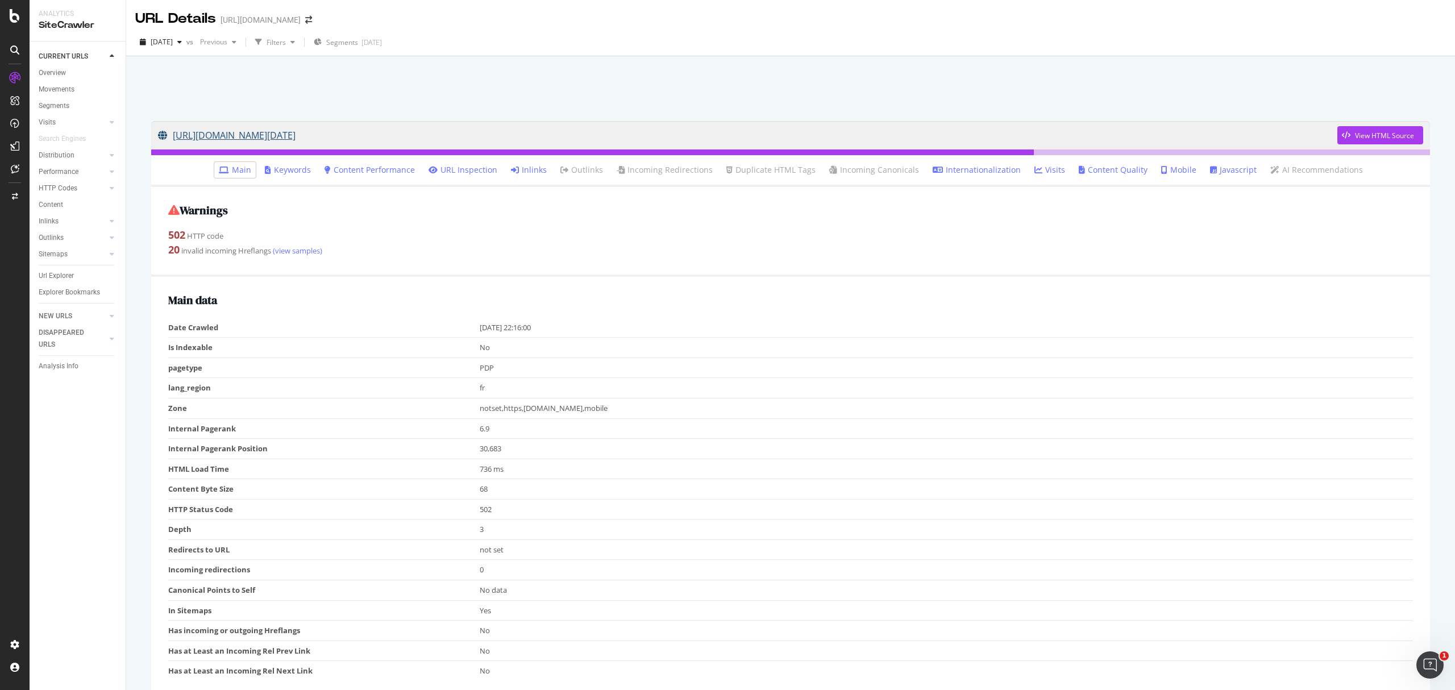
click at [259, 135] on link "https://www.neweracap.eu/fr/products/bonnet-cuff-knit-replica-sunday-ryder-cup-…" at bounding box center [748, 135] width 1180 height 28
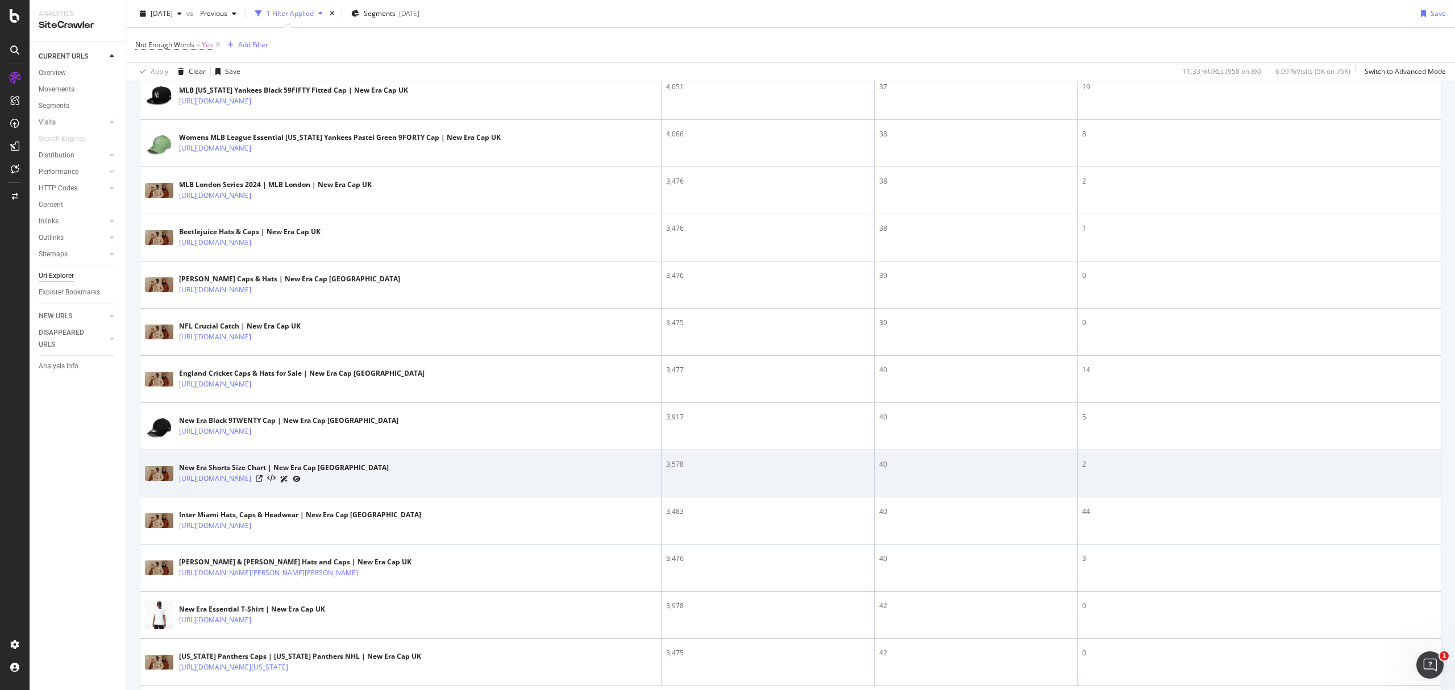
scroll to position [2124, 0]
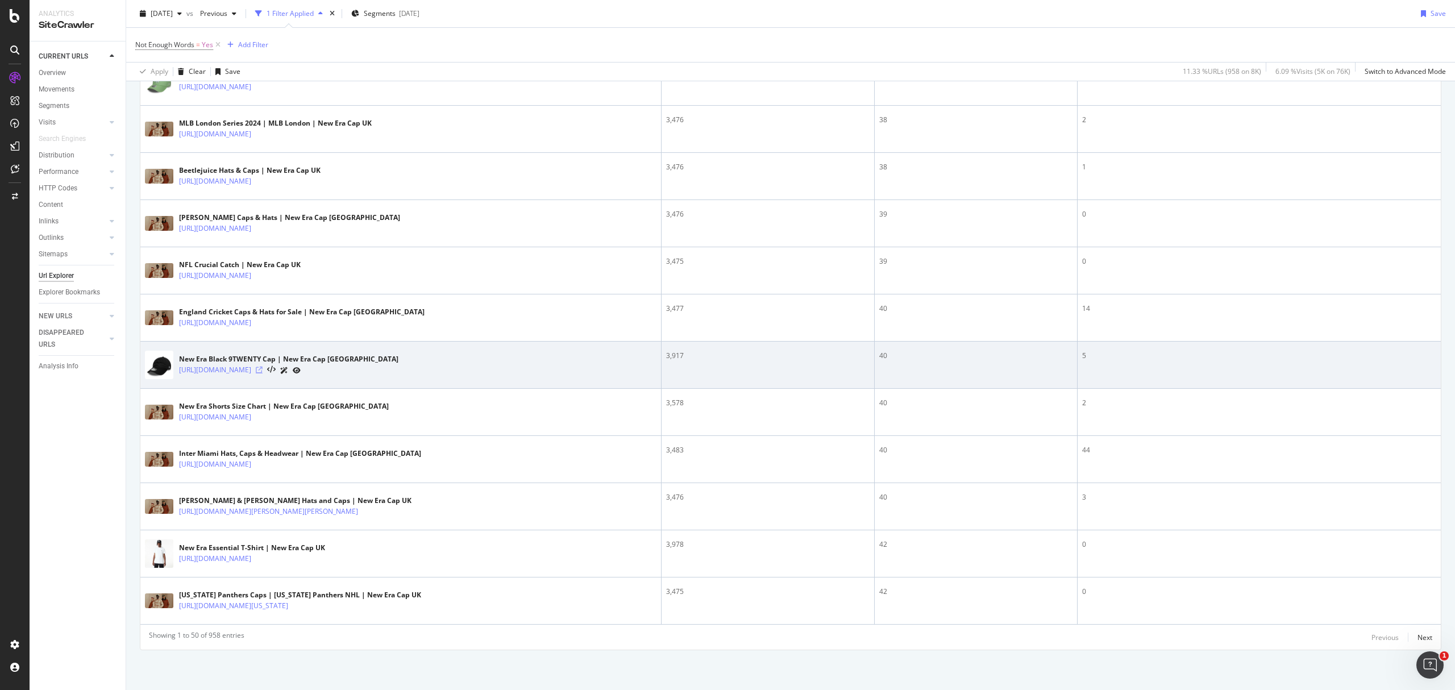
click at [263, 369] on icon at bounding box center [259, 370] width 7 height 7
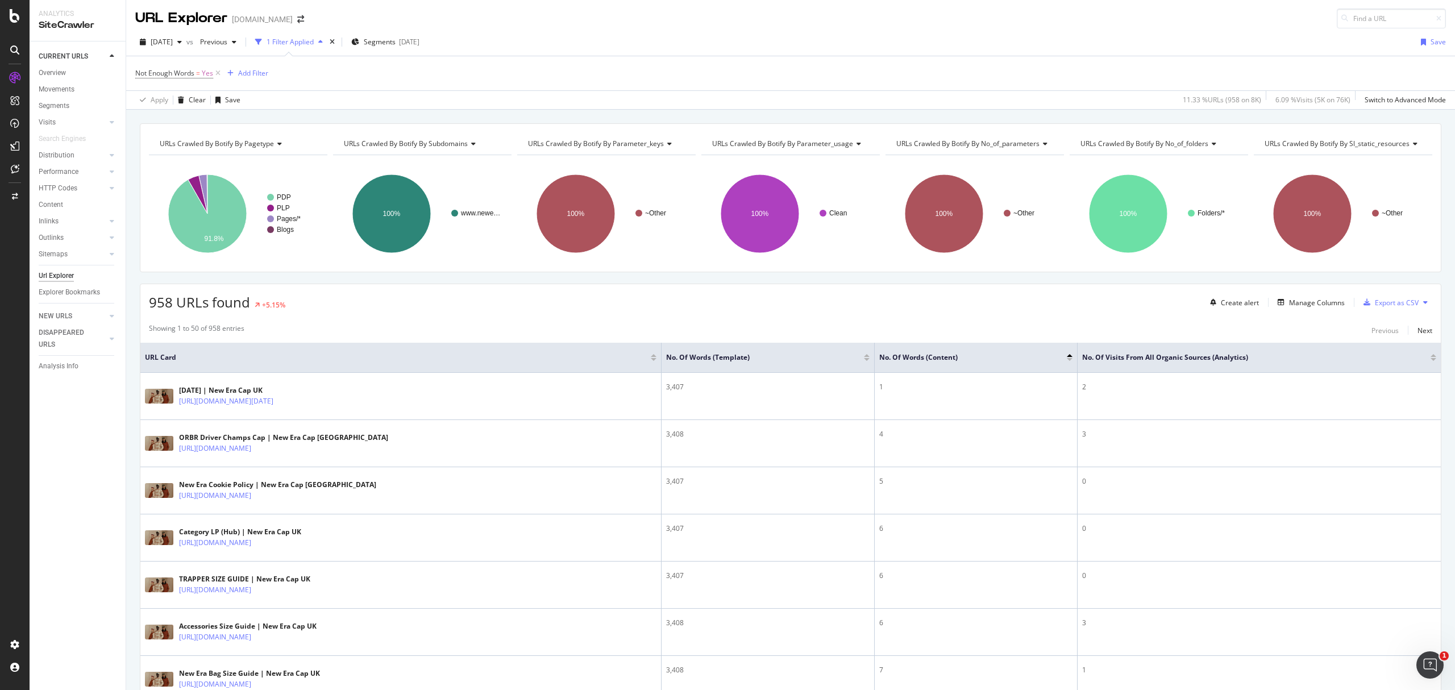
scroll to position [0, 0]
click at [275, 234] on rect "A chart." at bounding box center [292, 230] width 50 height 7
click at [67, 130] on div "ActionBoard" at bounding box center [65, 129] width 44 height 11
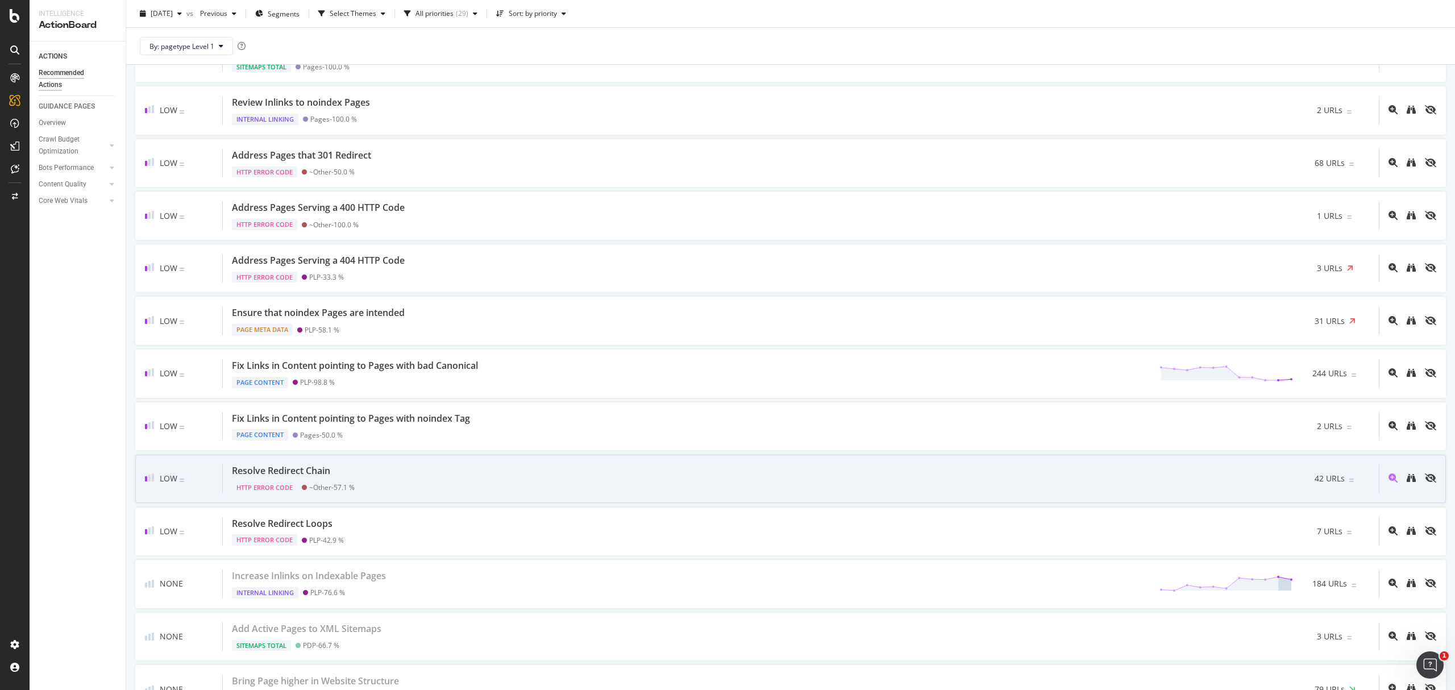
scroll to position [1261, 0]
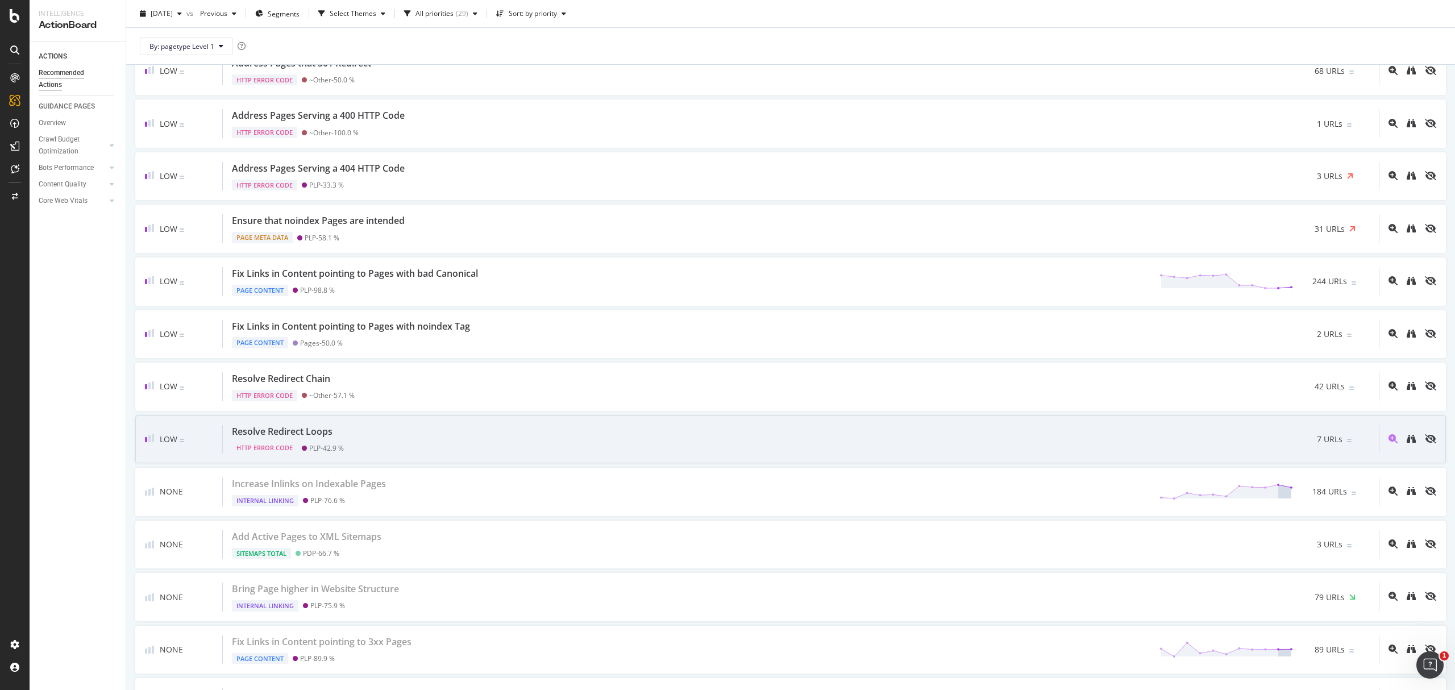
click at [687, 449] on div "Resolve Redirect Loops HTTP Error Code PLP - 42.9 % 7 URLs" at bounding box center [801, 439] width 1156 height 29
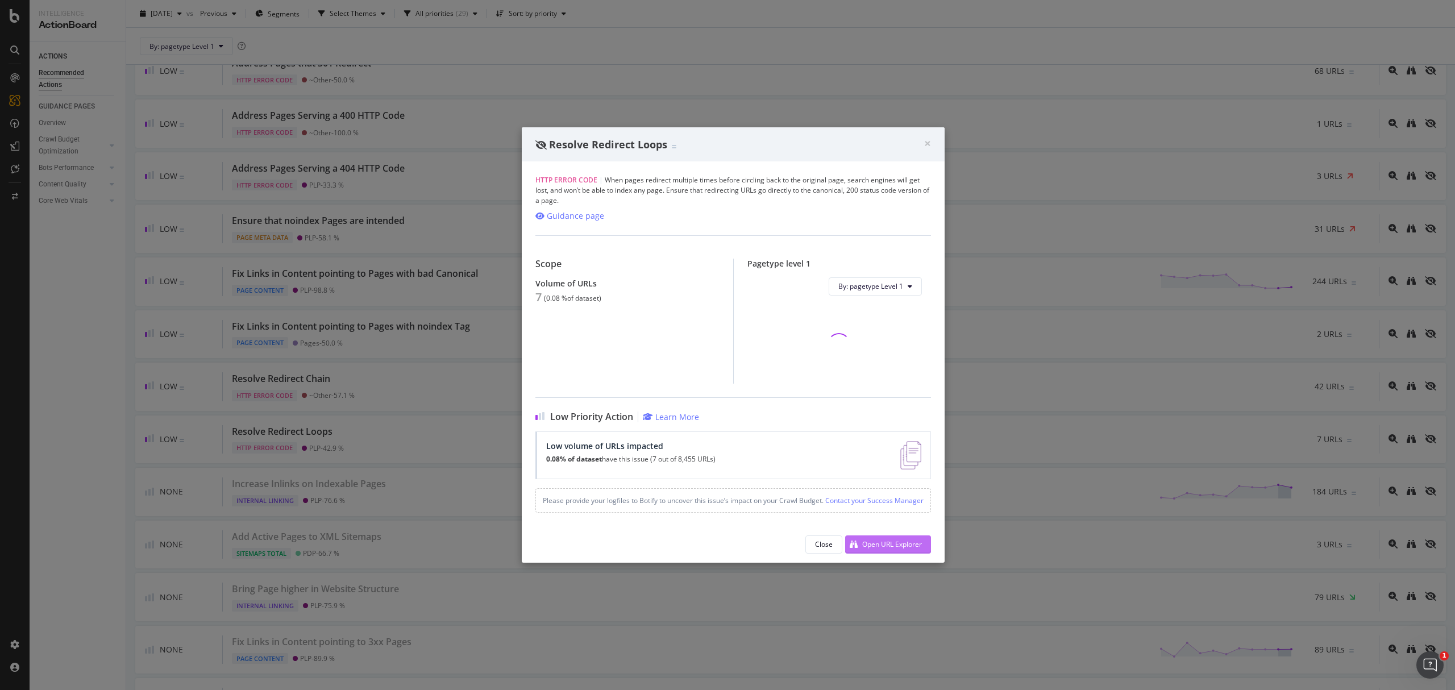
click at [903, 553] on div "Open URL Explorer" at bounding box center [883, 544] width 77 height 17
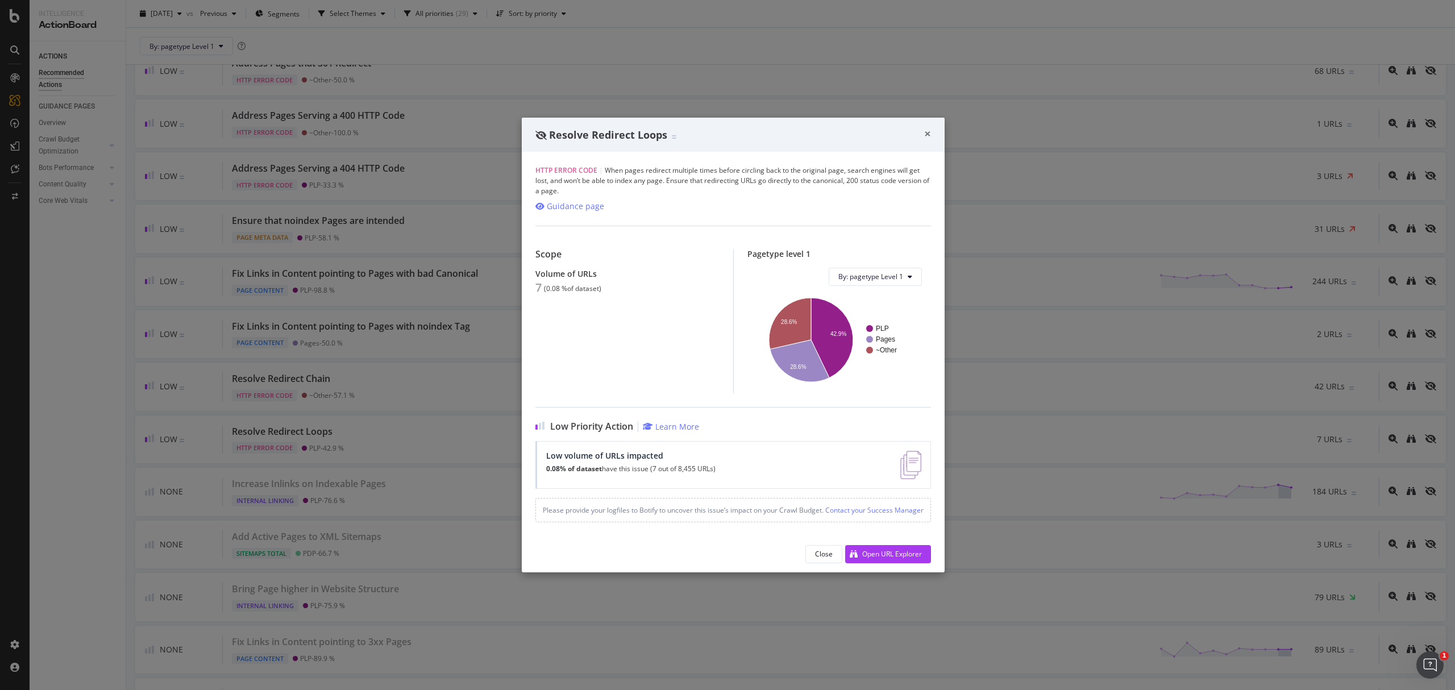
click at [929, 131] on span "×" at bounding box center [927, 134] width 7 height 16
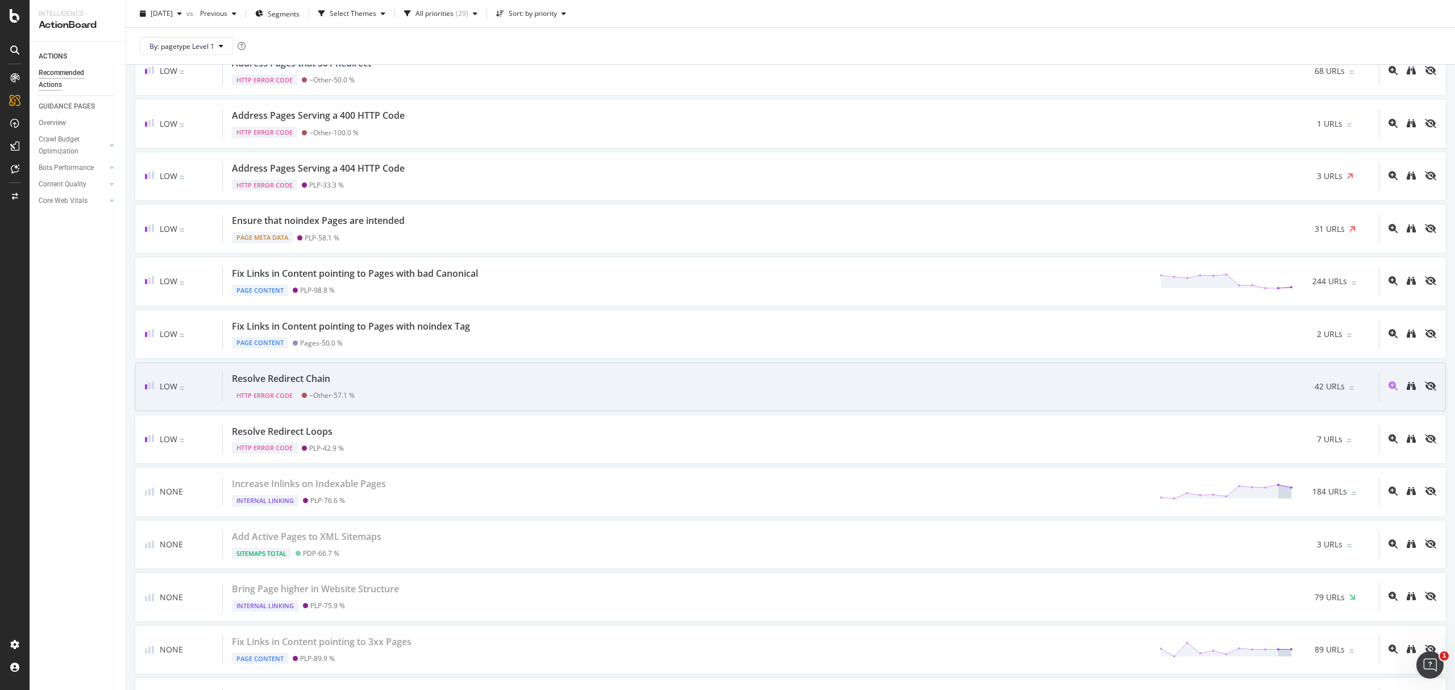
click at [615, 401] on div "Resolve Redirect Chain HTTP Error Code ~Other - 57.1 % 42 URLs" at bounding box center [801, 386] width 1156 height 29
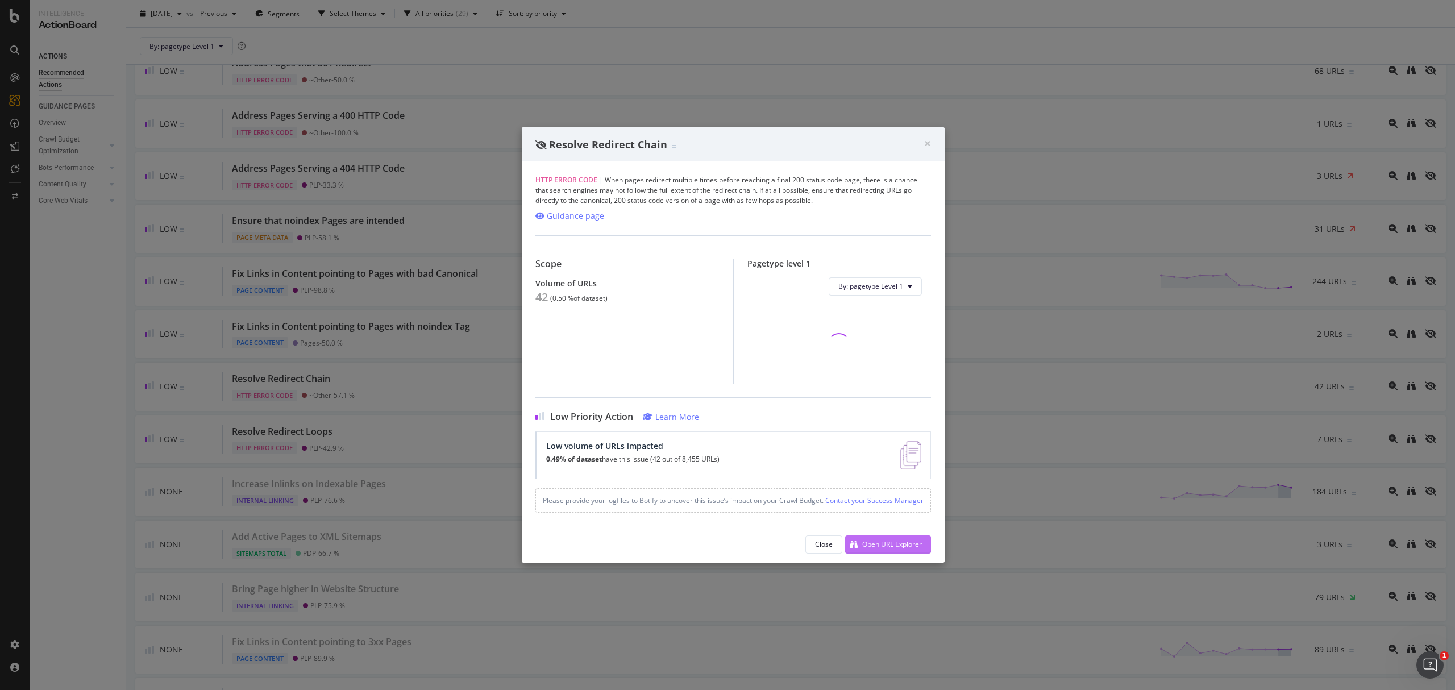
click at [860, 558] on div "Close Open URL Explorer" at bounding box center [733, 544] width 423 height 36
click at [867, 549] on div "Open URL Explorer" at bounding box center [892, 544] width 60 height 10
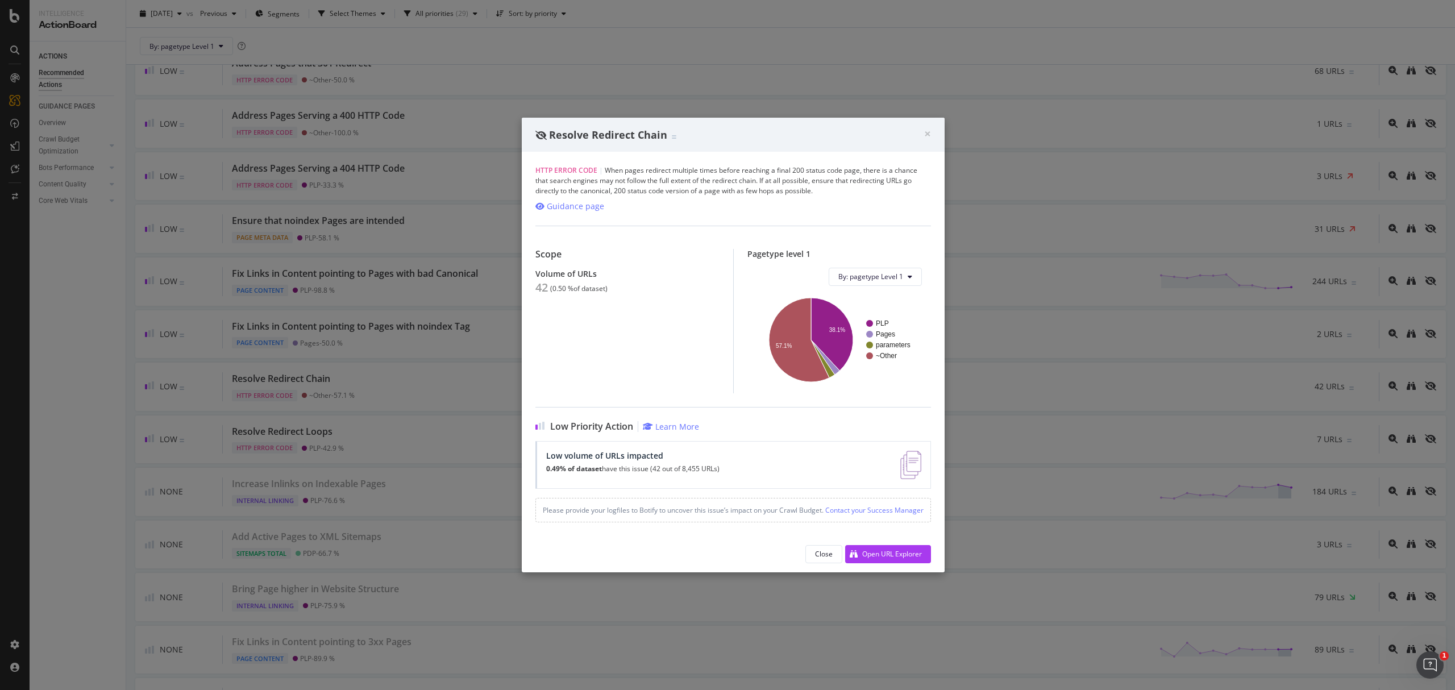
click at [935, 118] on div "× Close Resolve Redirect Chain" at bounding box center [733, 135] width 423 height 34
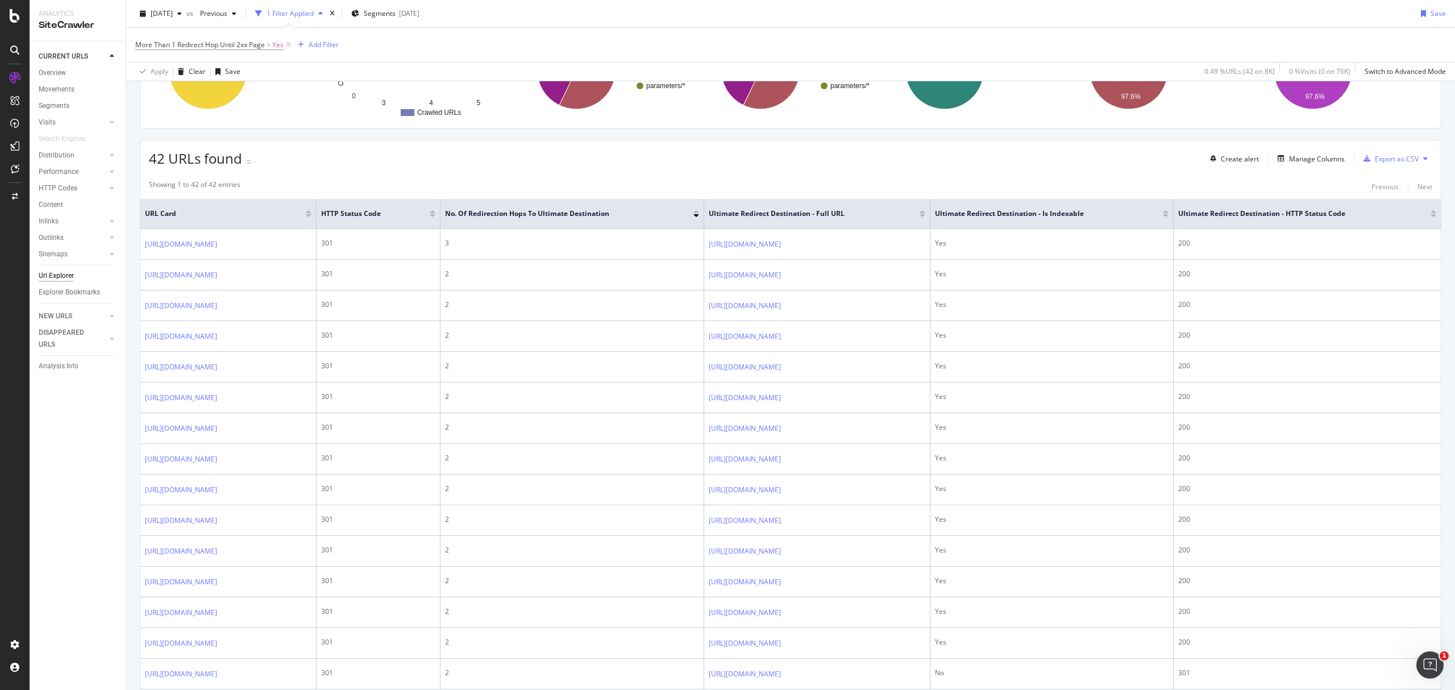
scroll to position [106, 0]
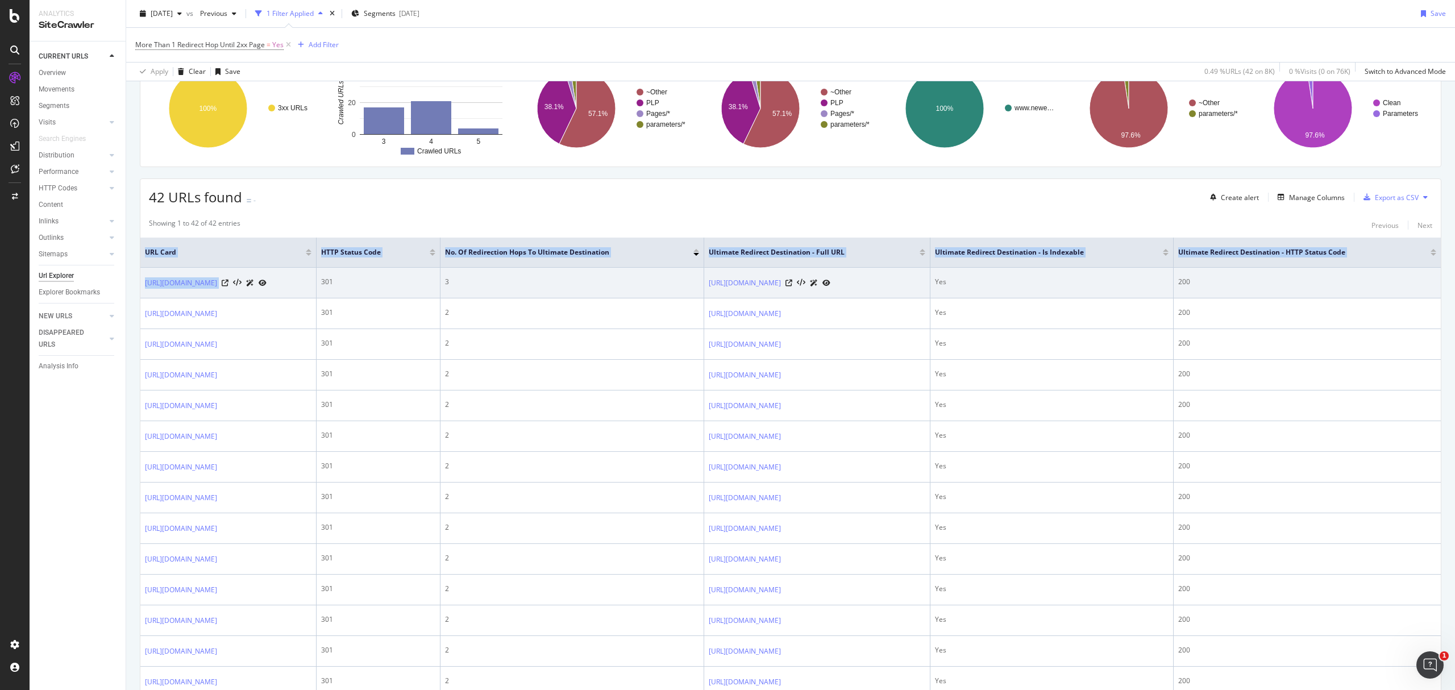
copy table "URL Card HTTP Status Code No. of Redirection Hops To Ultimate Destination Ultim…"
drag, startPoint x: 148, startPoint y: 287, endPoint x: 351, endPoint y: 289, distance: 202.9
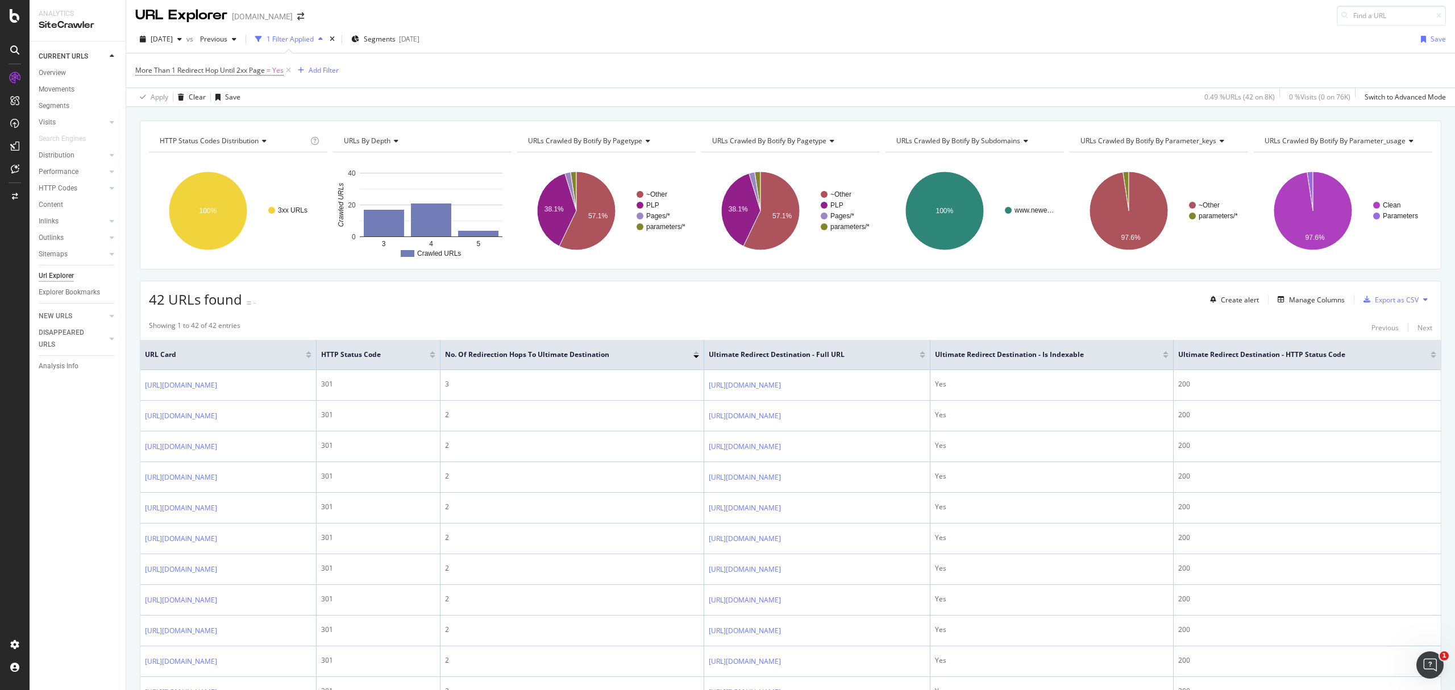
scroll to position [0, 0]
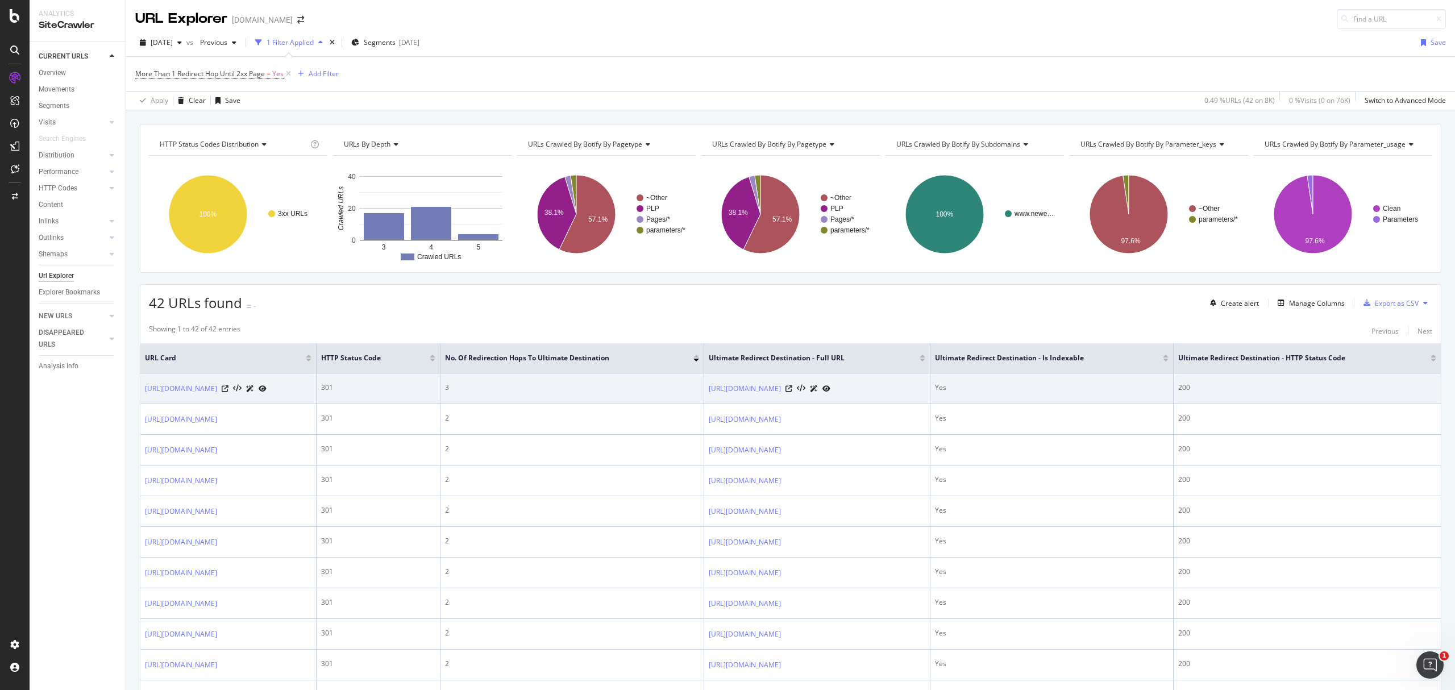
drag, startPoint x: 1376, startPoint y: 388, endPoint x: 1278, endPoint y: 389, distance: 97.8
click at [1278, 389] on div "200" at bounding box center [1307, 388] width 258 height 10
click at [229, 390] on icon at bounding box center [225, 388] width 7 height 7
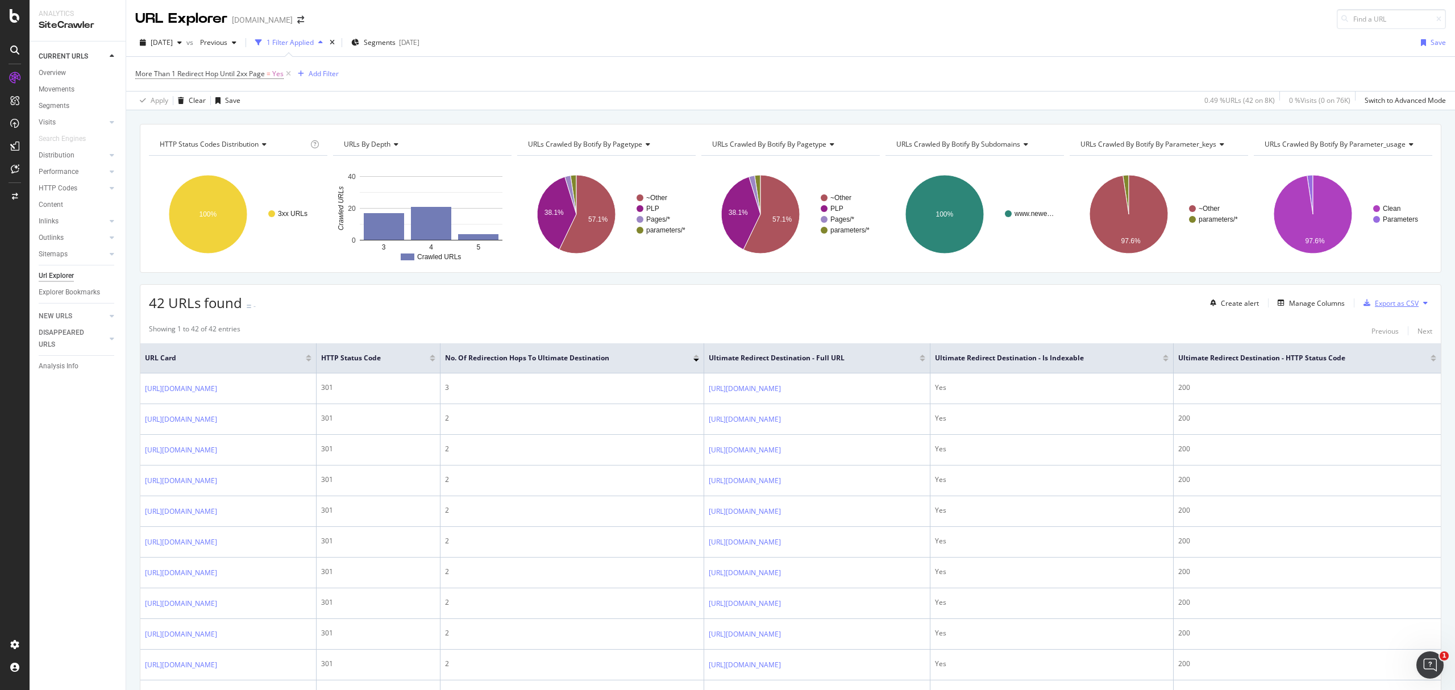
click at [1389, 302] on div "Export as CSV" at bounding box center [1397, 303] width 44 height 10
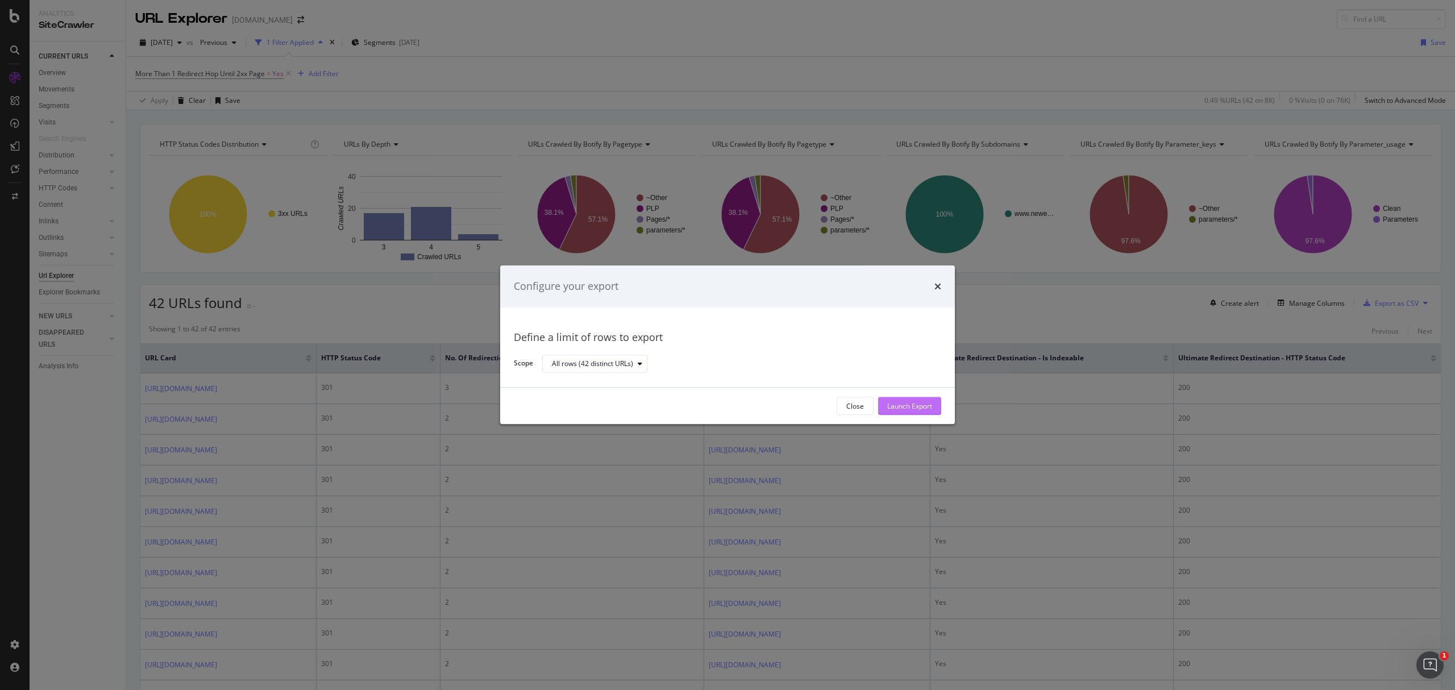
click at [902, 402] on div "Launch Export" at bounding box center [909, 406] width 45 height 10
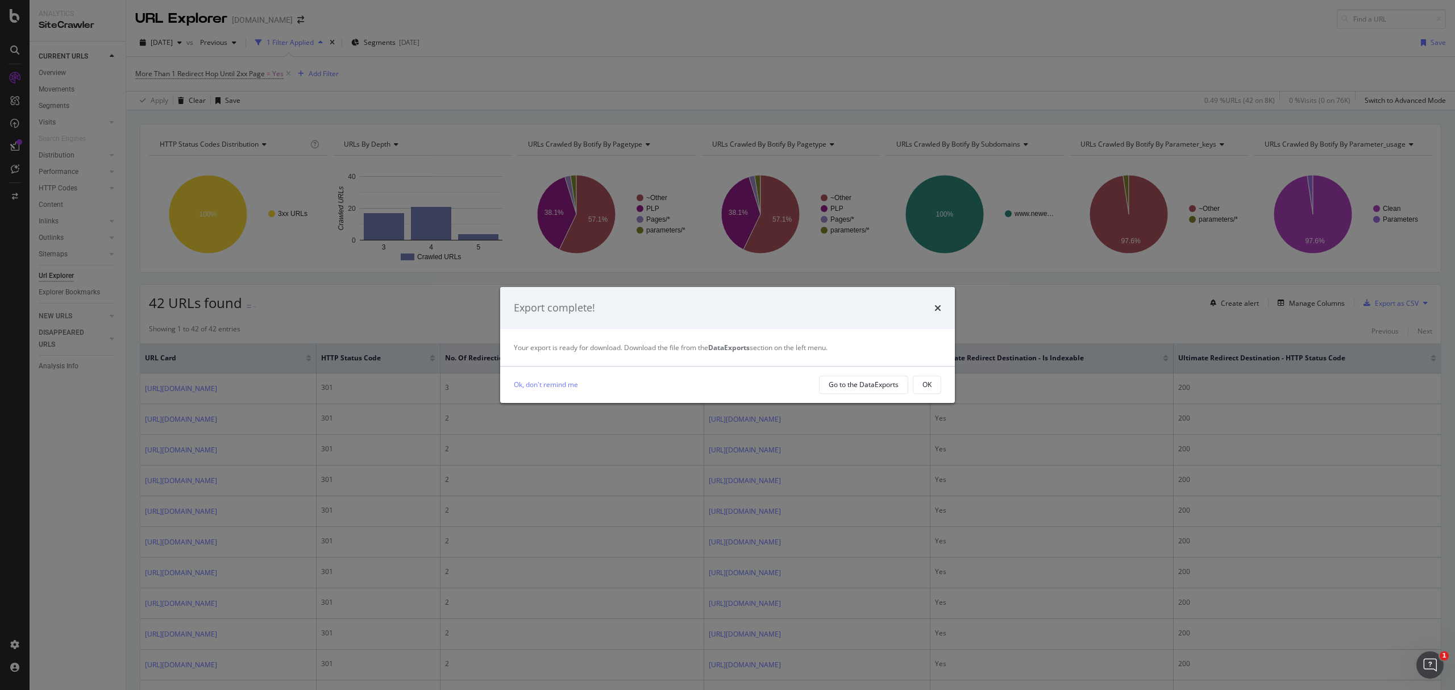
click at [932, 304] on div "Export complete!" at bounding box center [727, 308] width 427 height 15
click at [935, 305] on icon "times" at bounding box center [938, 308] width 7 height 9
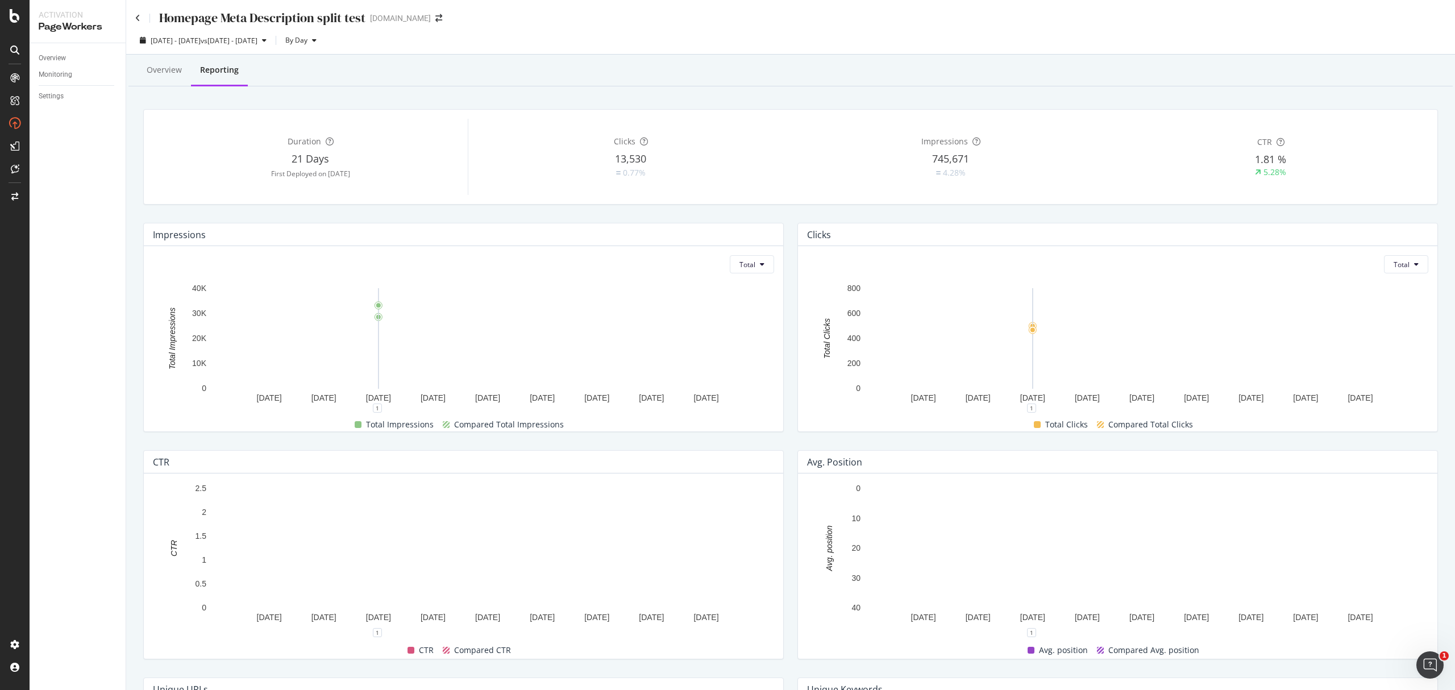
scroll to position [169, 0]
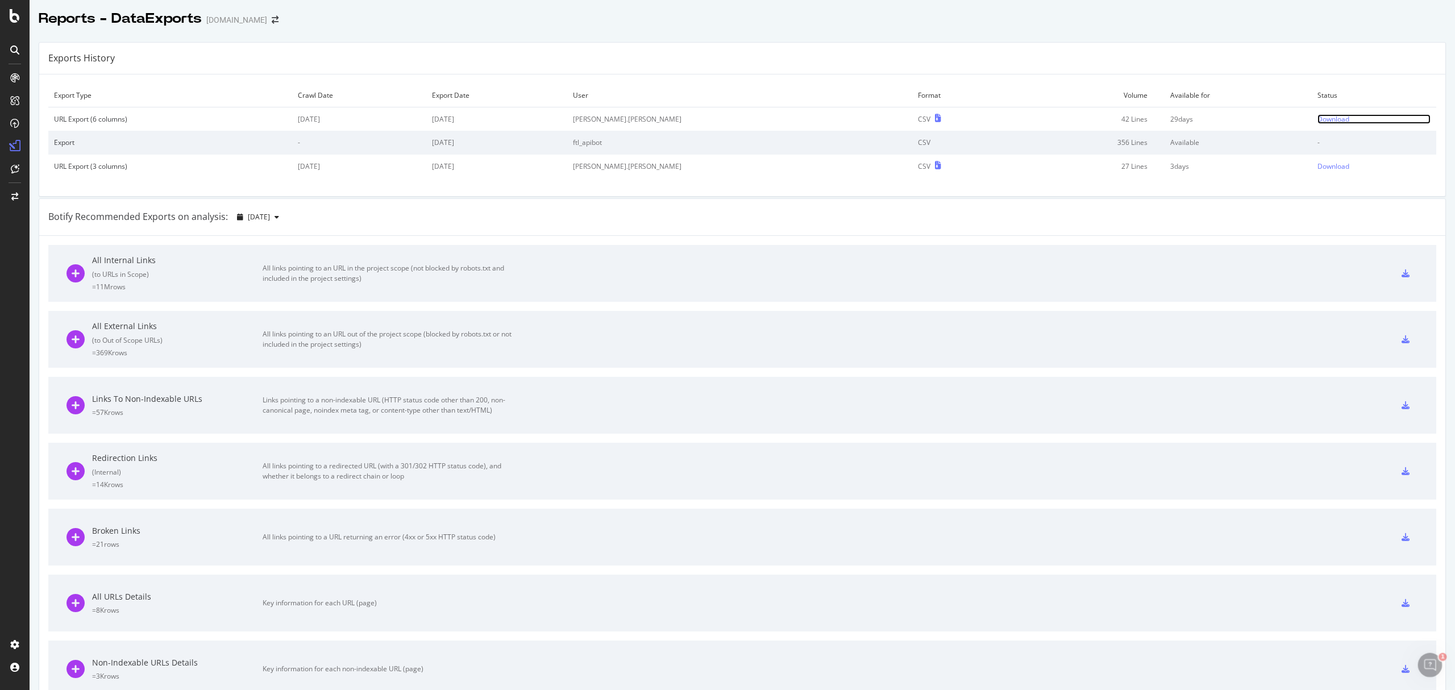
click at [1318, 116] on div "Download" at bounding box center [1334, 119] width 32 height 10
